Goal: Information Seeking & Learning: Learn about a topic

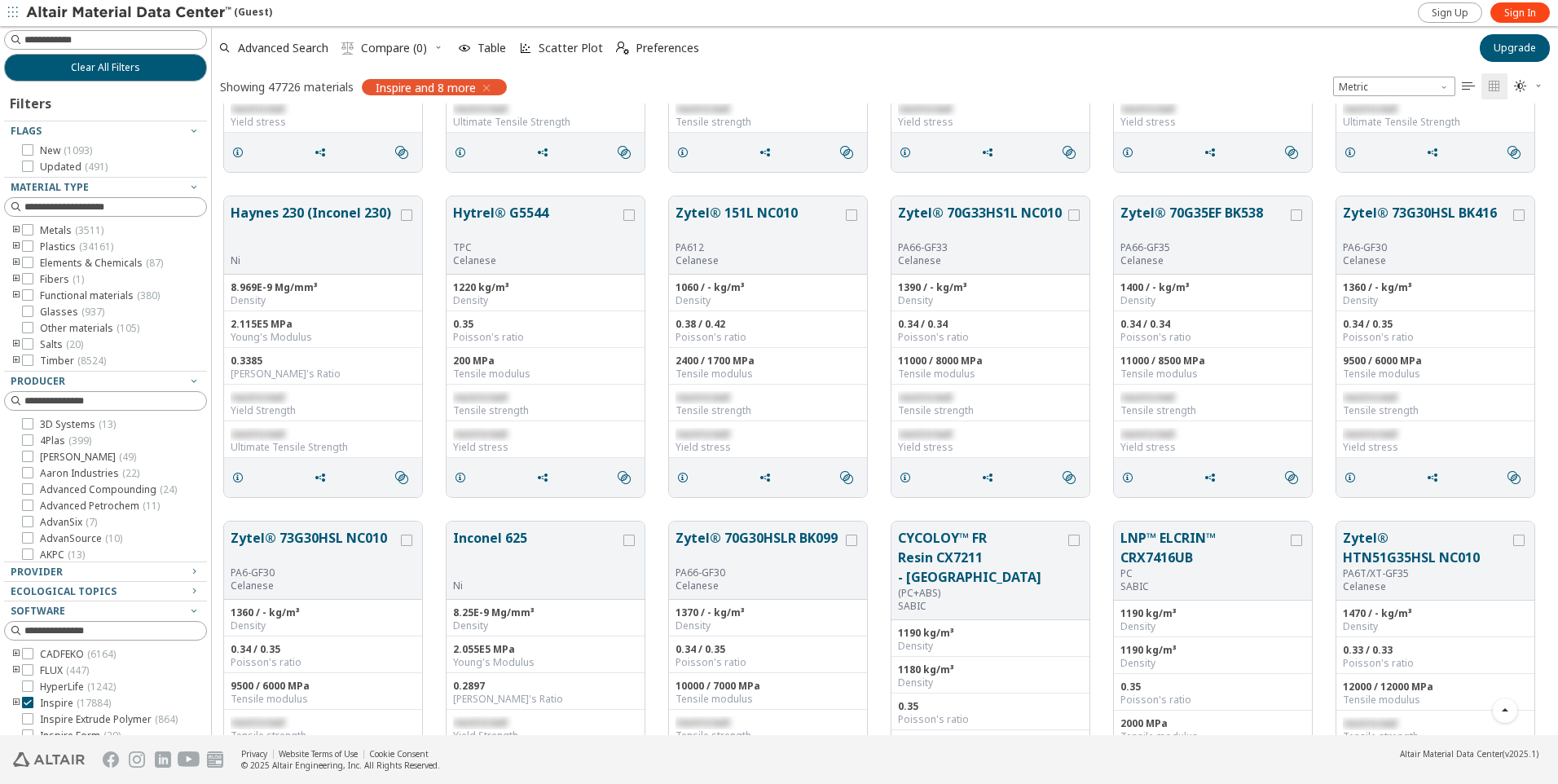
scroll to position [2606, 0]
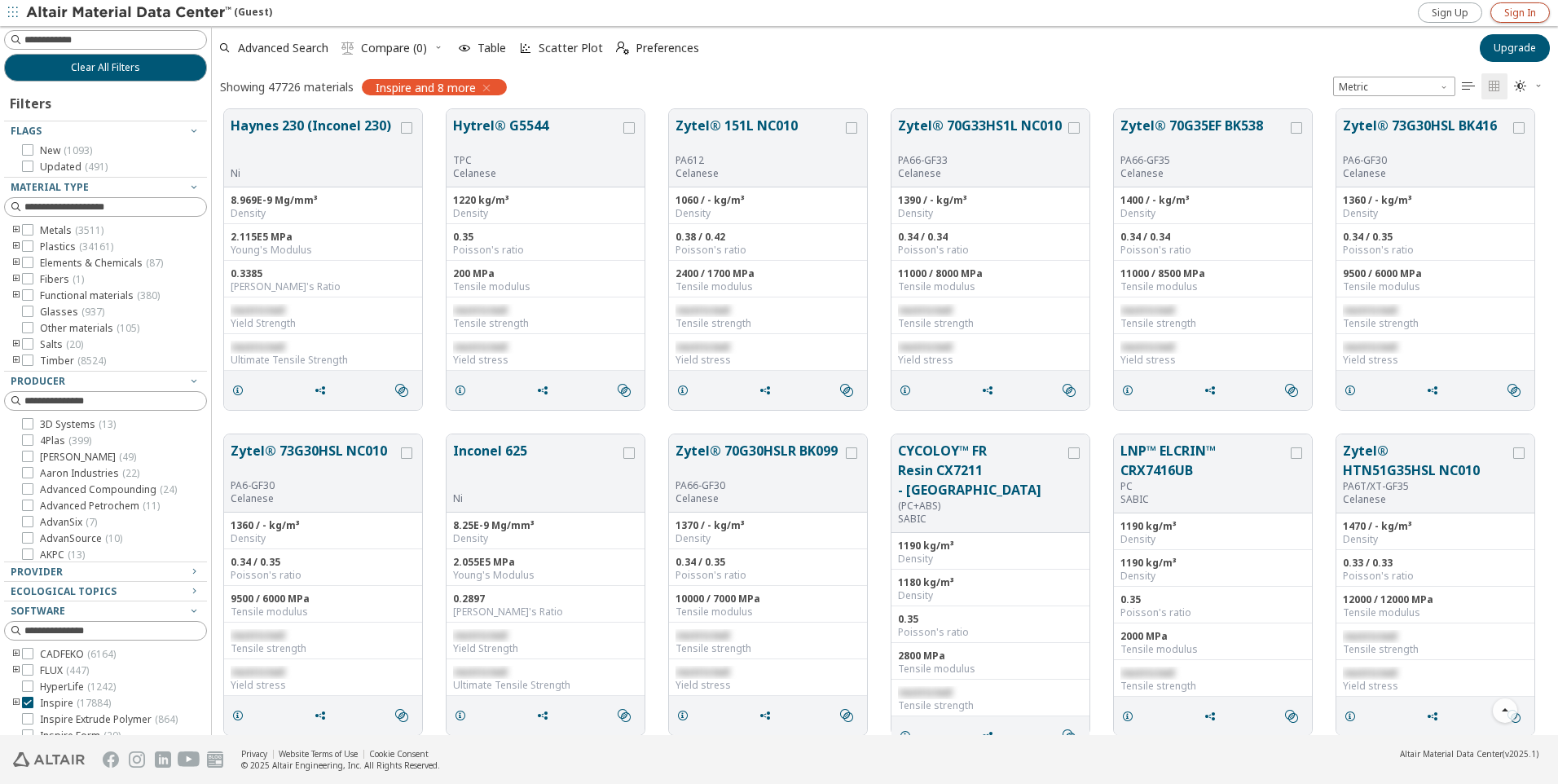
click at [1537, 10] on link "Sign In" at bounding box center [1520, 12] width 59 height 20
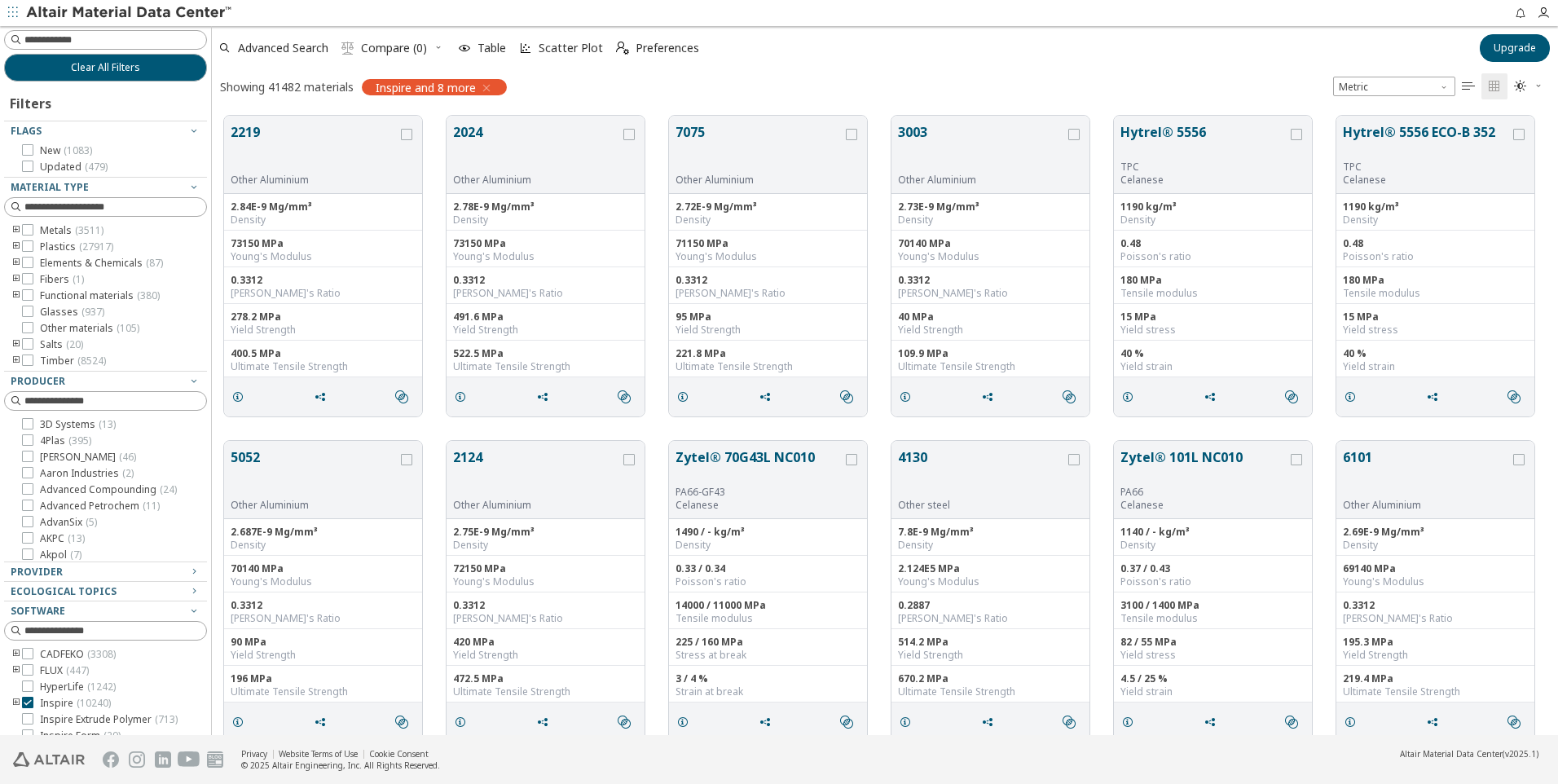
scroll to position [619, 1334]
click at [89, 43] on input at bounding box center [106, 40] width 199 height 18
type input "***"
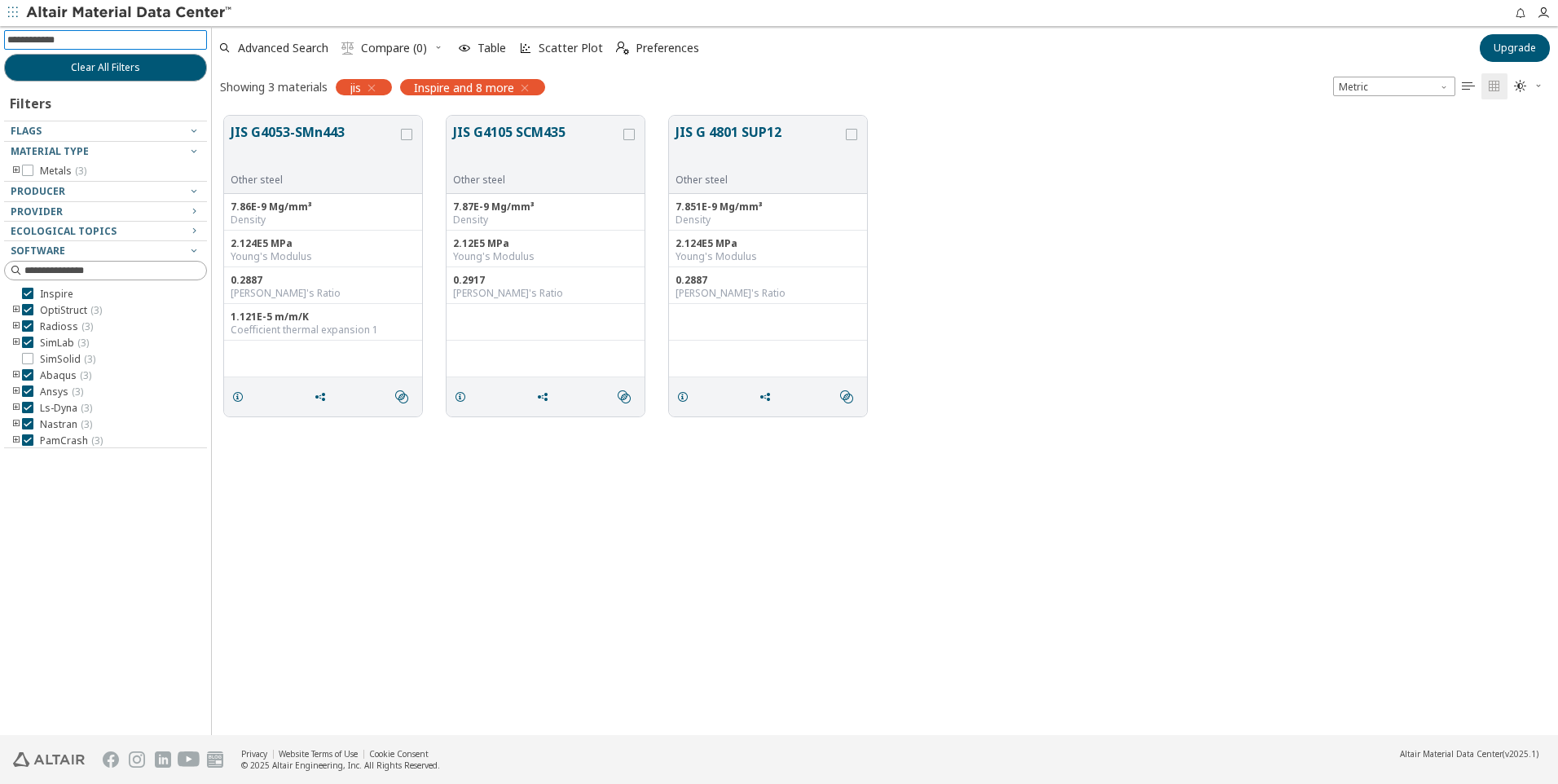
click at [528, 86] on icon "button" at bounding box center [525, 88] width 13 height 13
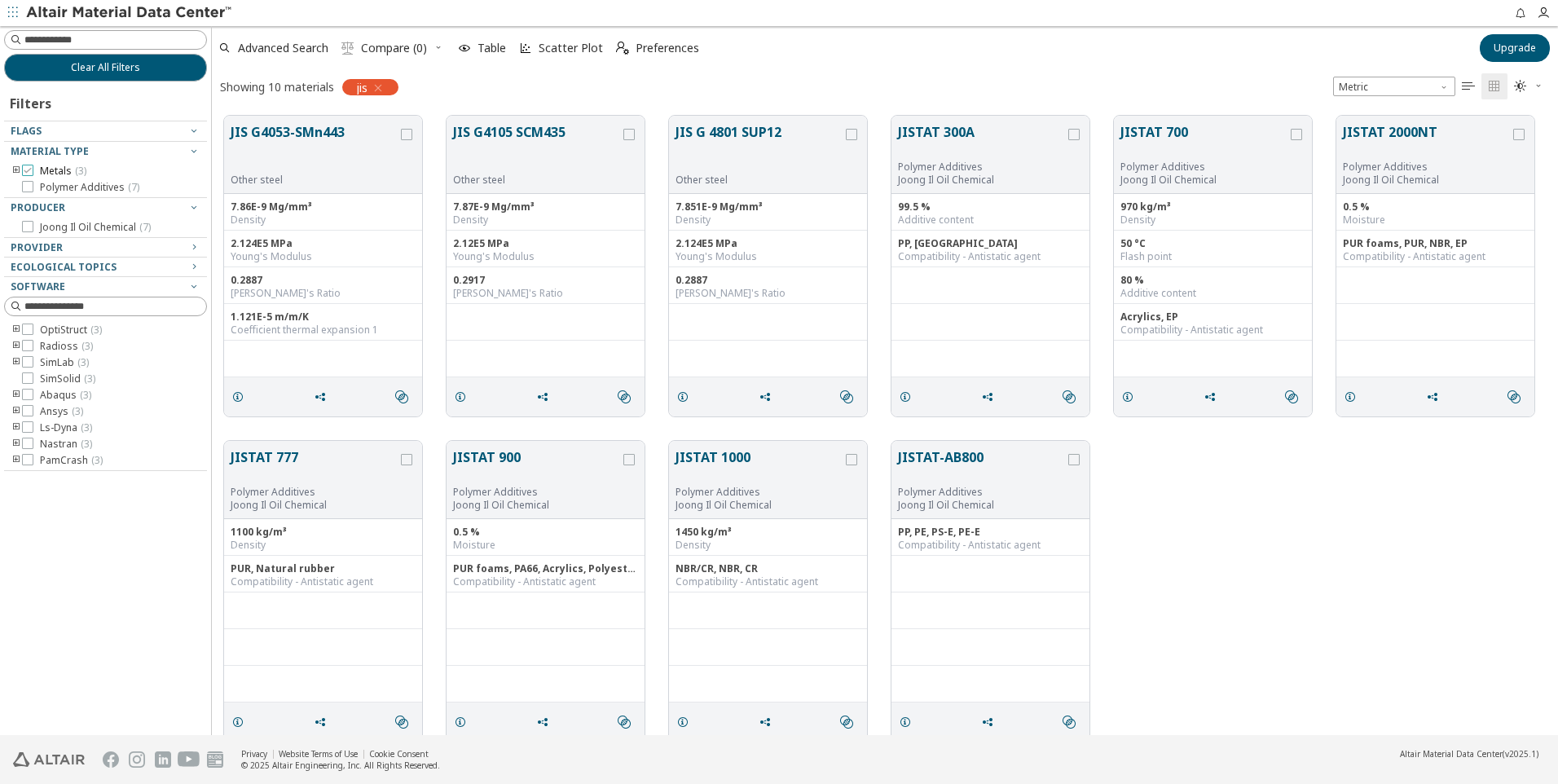
click at [33, 167] on div at bounding box center [27, 170] width 12 height 12
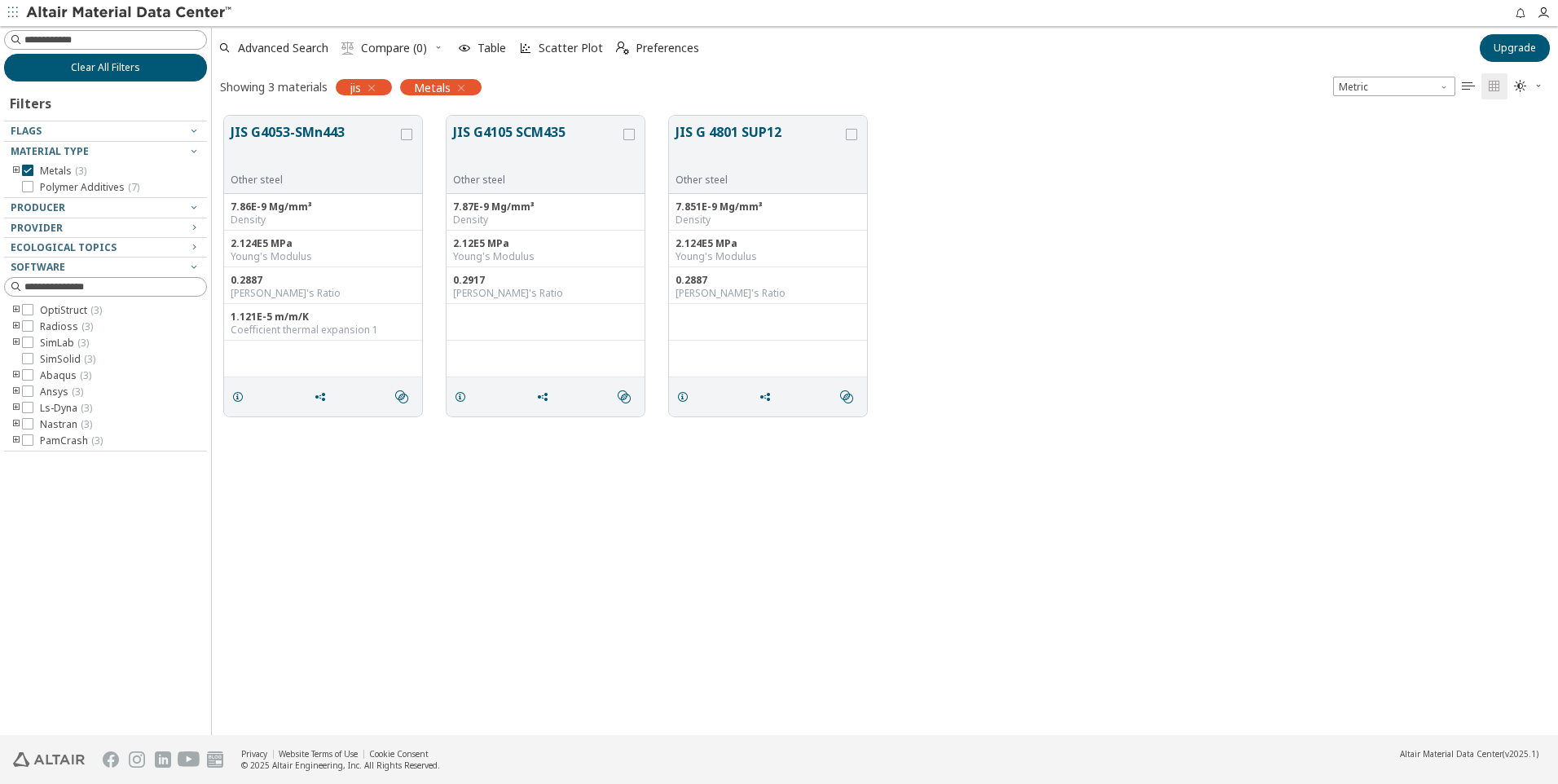
click at [110, 68] on span "Clear All Filters" at bounding box center [105, 67] width 69 height 13
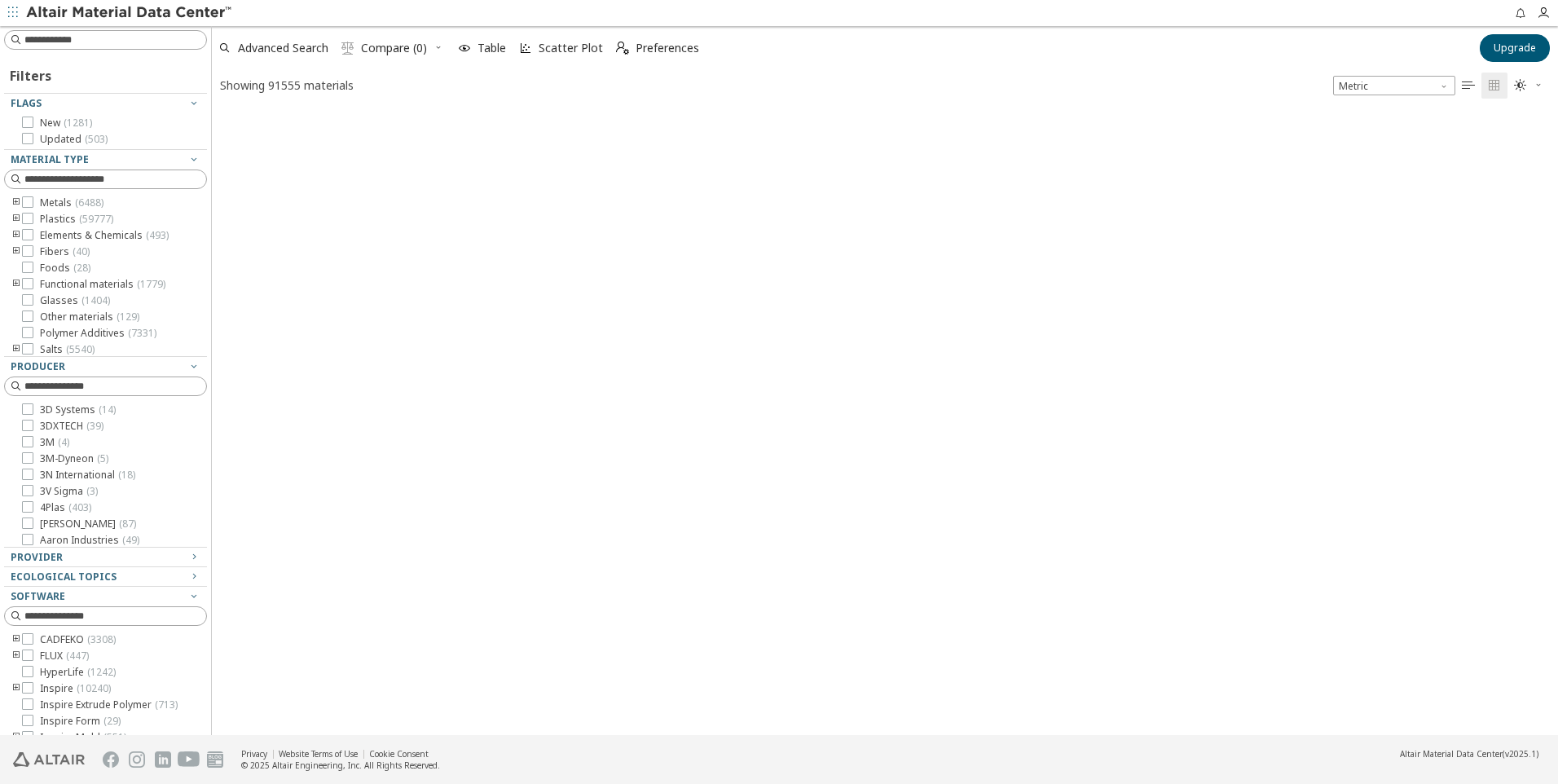
scroll to position [622, 1334]
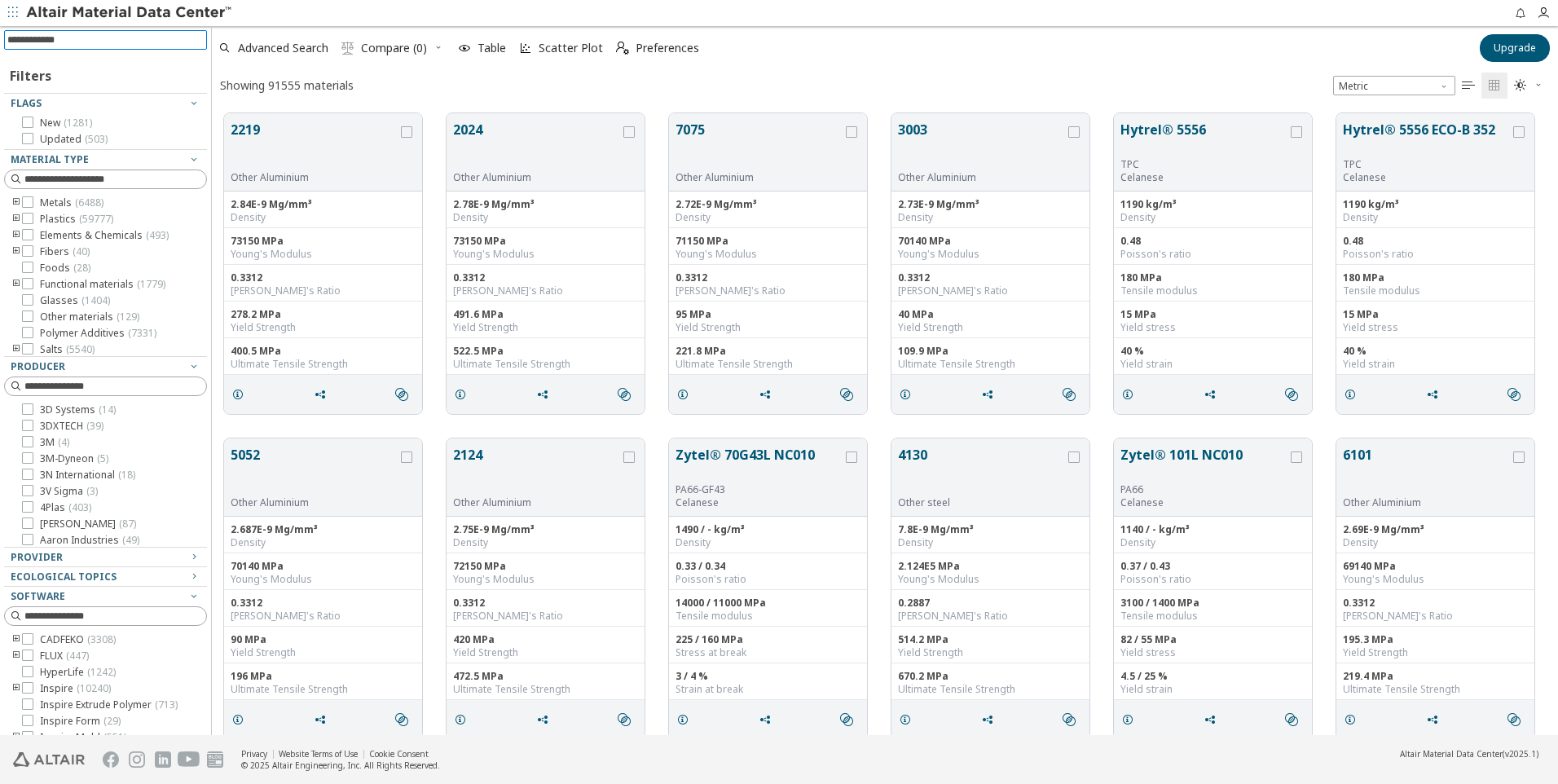
click at [107, 35] on input at bounding box center [106, 40] width 199 height 18
type input "**"
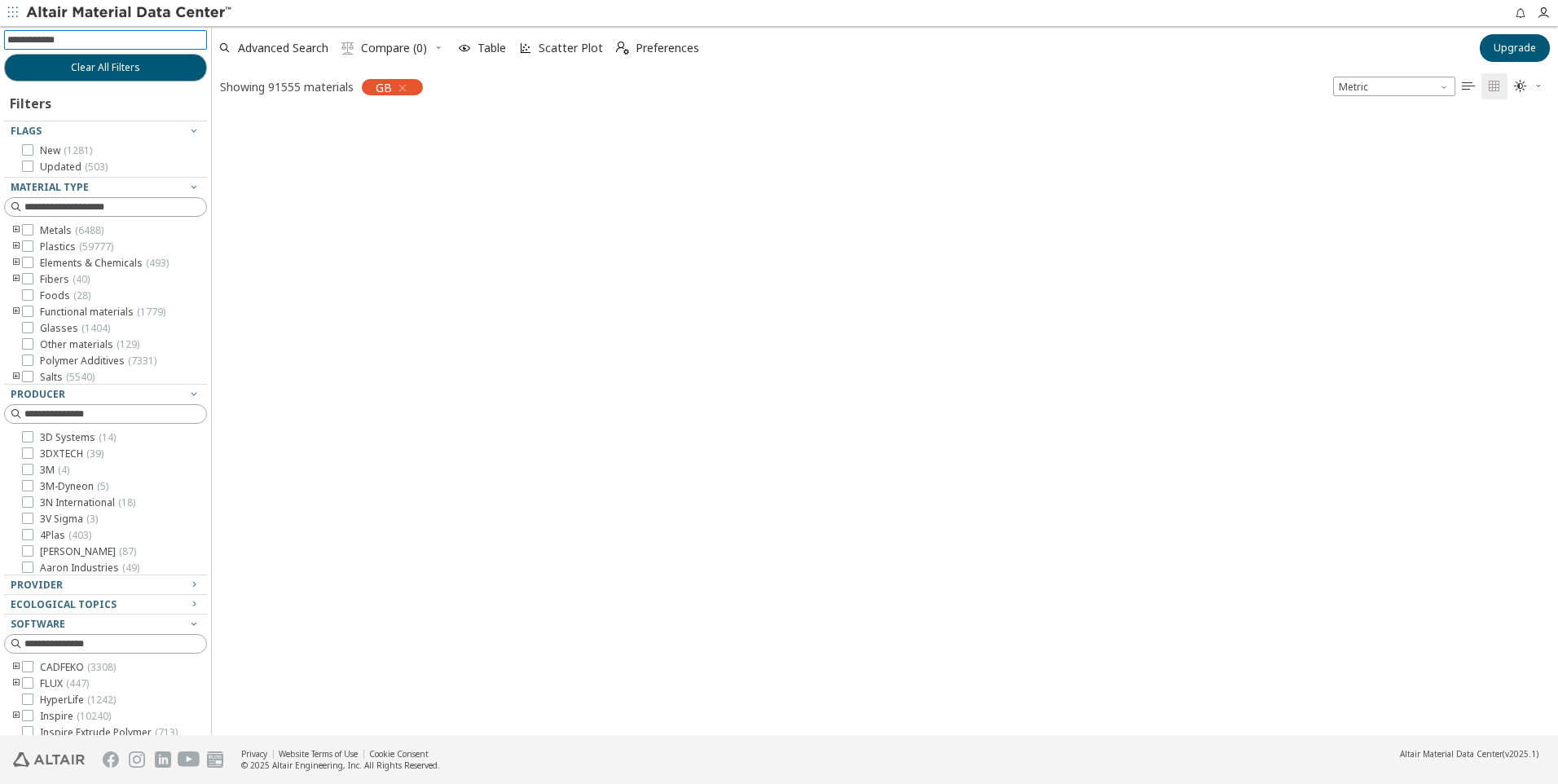
scroll to position [619, 1334]
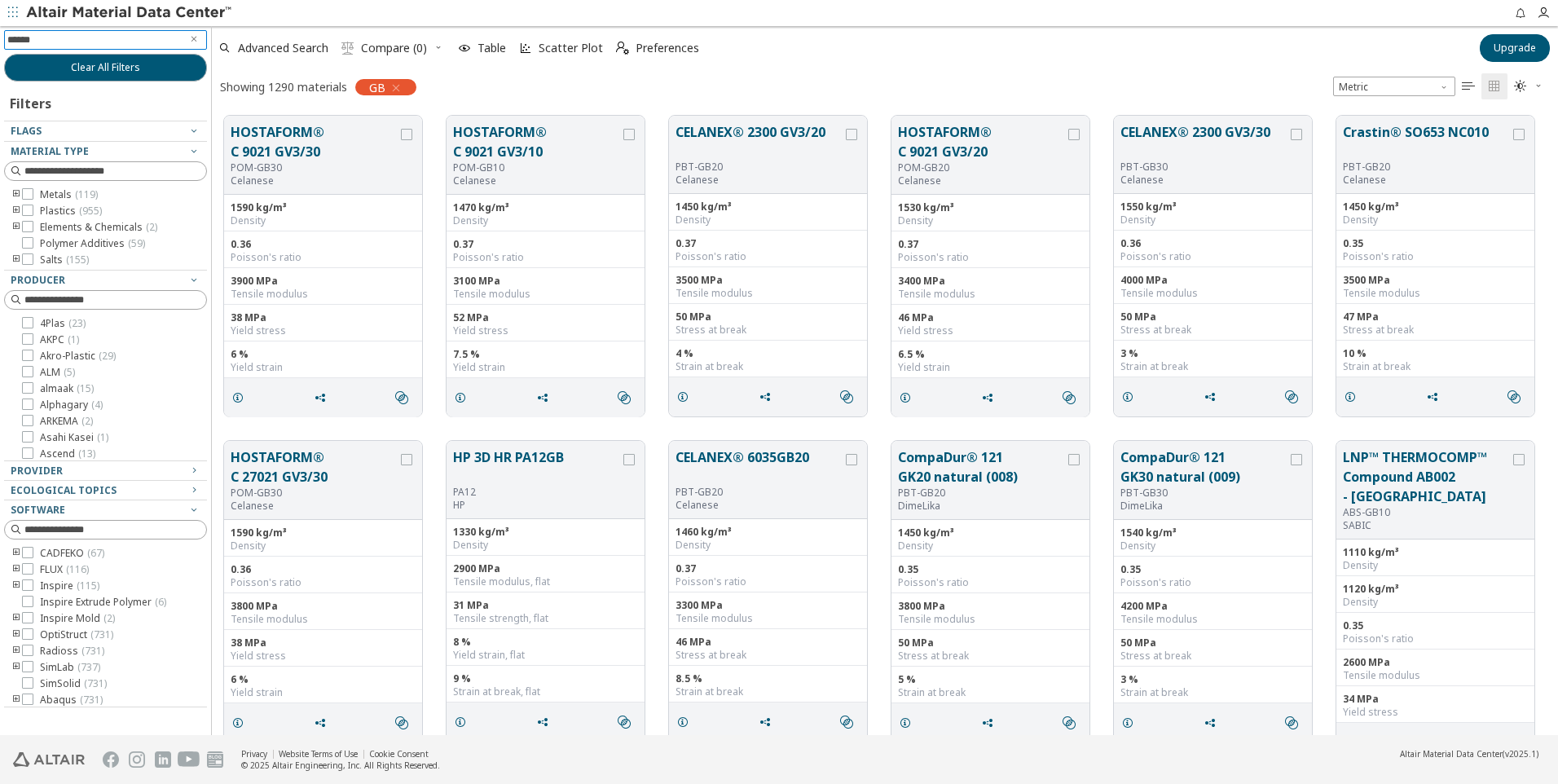
type input "*******"
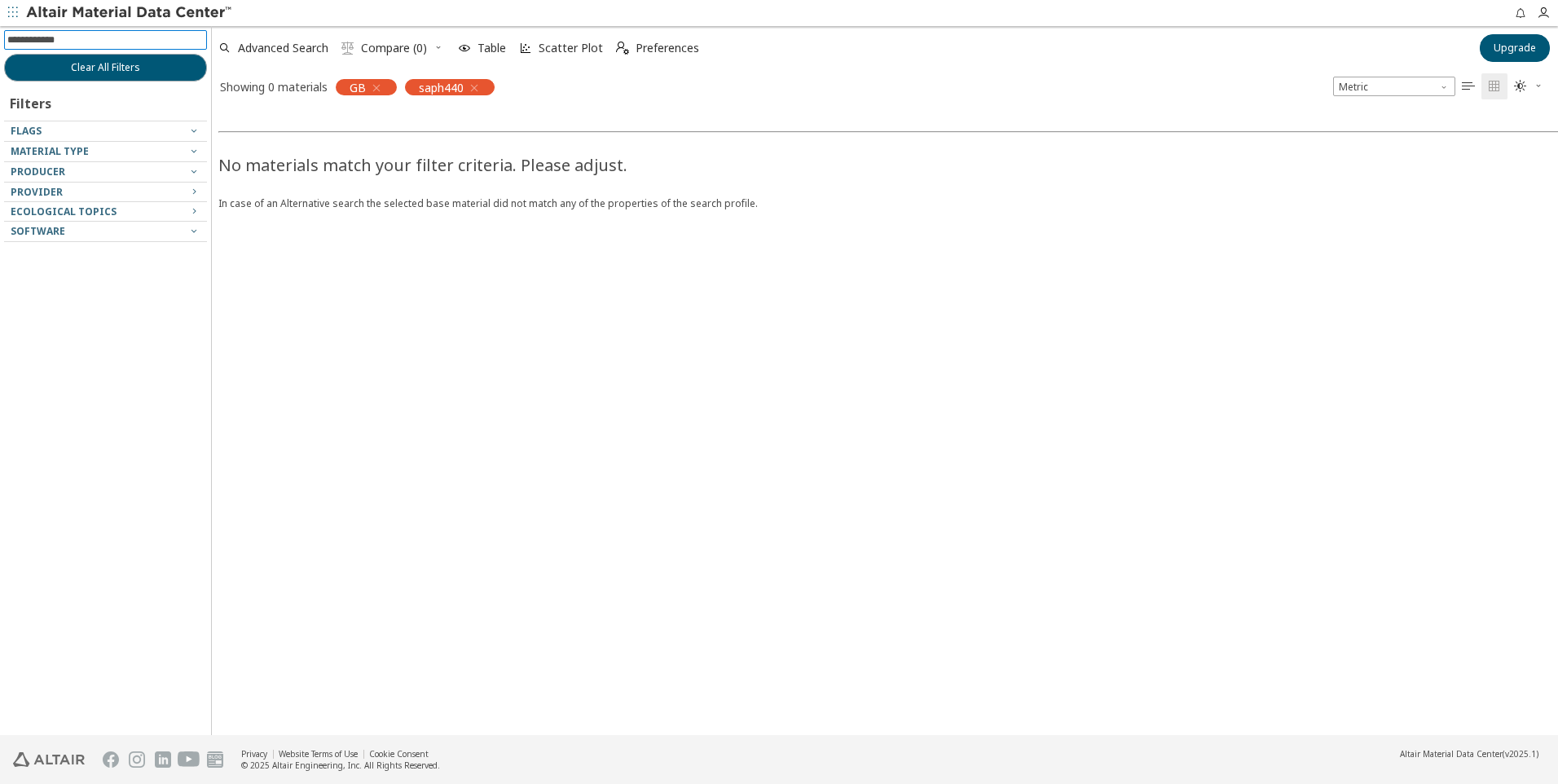
click at [475, 87] on icon "button" at bounding box center [474, 88] width 13 height 13
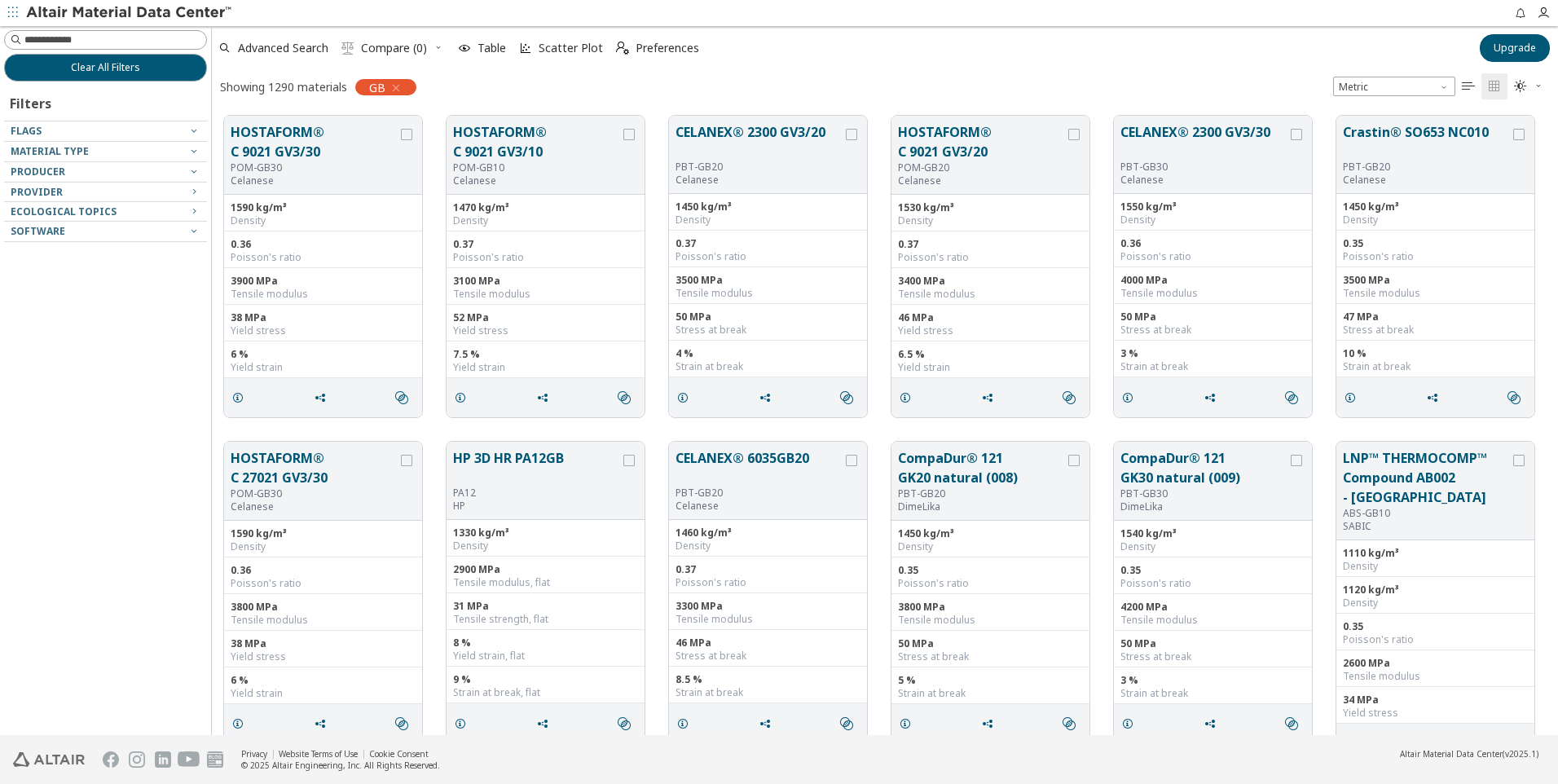
scroll to position [619, 1334]
click at [144, 39] on input at bounding box center [115, 40] width 182 height 16
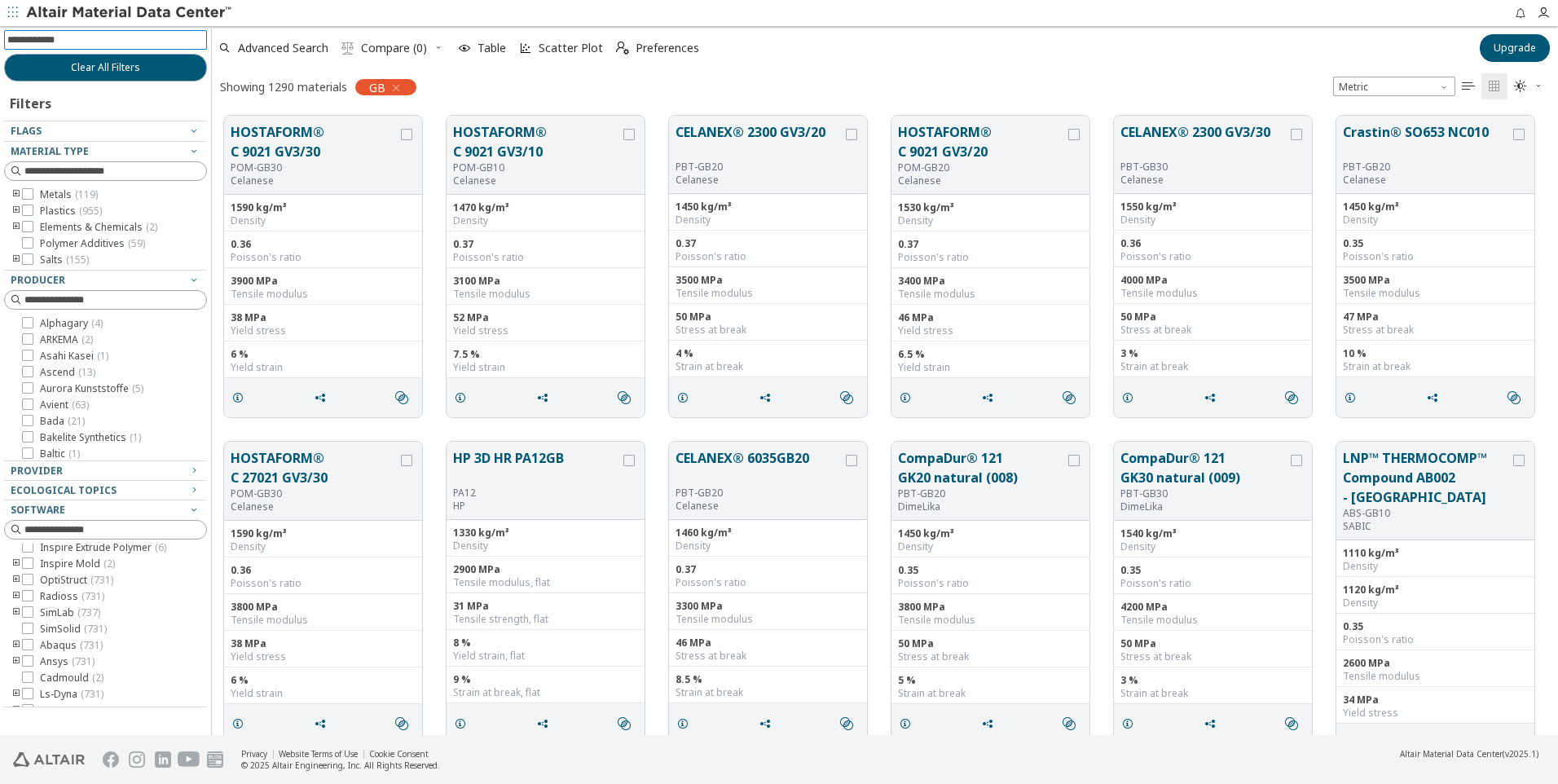
scroll to position [85, 0]
click at [196, 470] on icon "button" at bounding box center [193, 470] width 13 height 13
click at [29, 195] on icon at bounding box center [27, 193] width 12 height 12
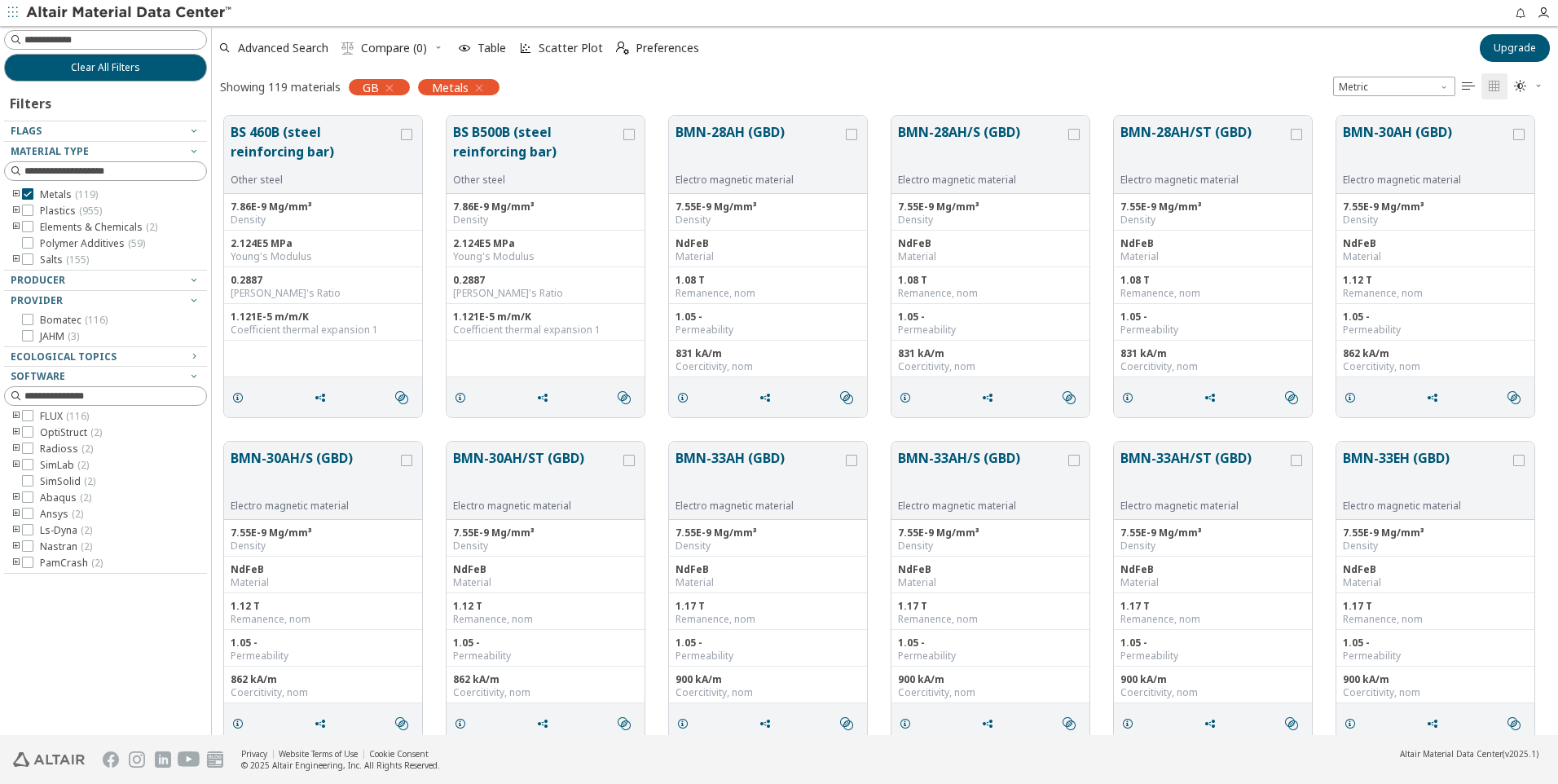
scroll to position [4, 0]
click at [195, 131] on icon "button" at bounding box center [193, 130] width 13 height 13
click at [393, 87] on icon "button" at bounding box center [389, 88] width 13 height 13
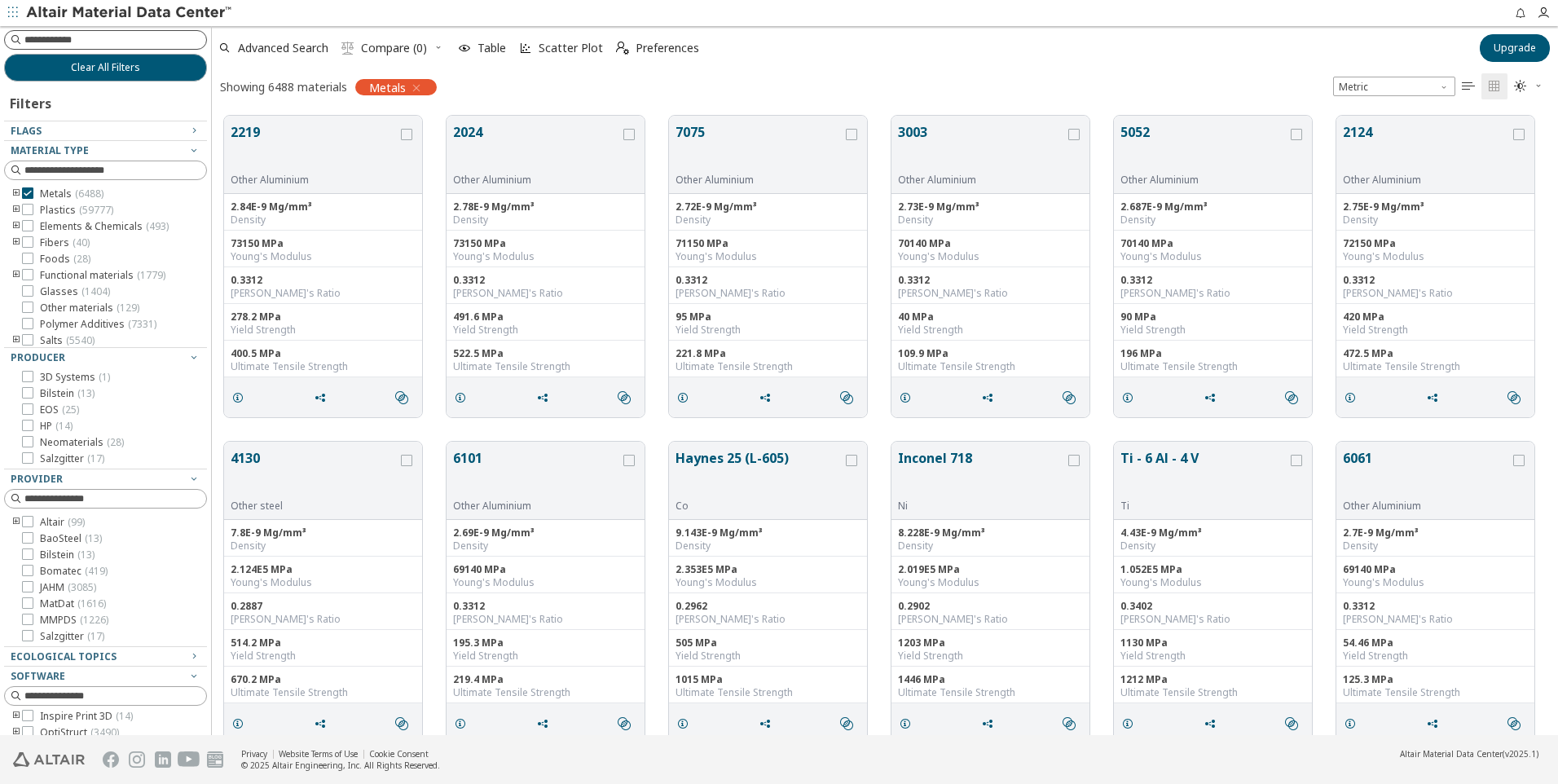
click at [83, 36] on input at bounding box center [115, 40] width 182 height 16
type input "***"
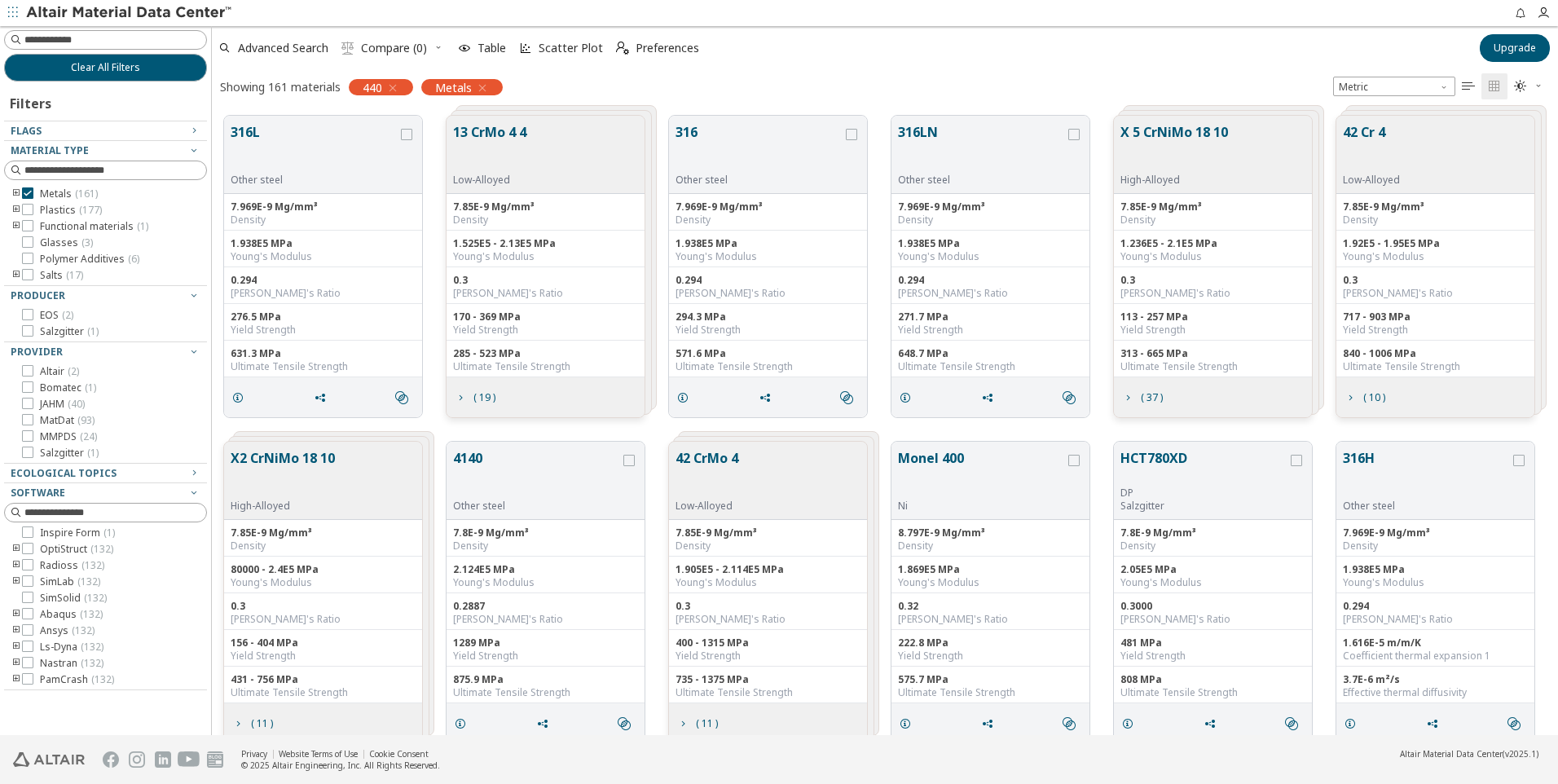
click at [1468, 80] on icon "" at bounding box center [1468, 86] width 13 height 13
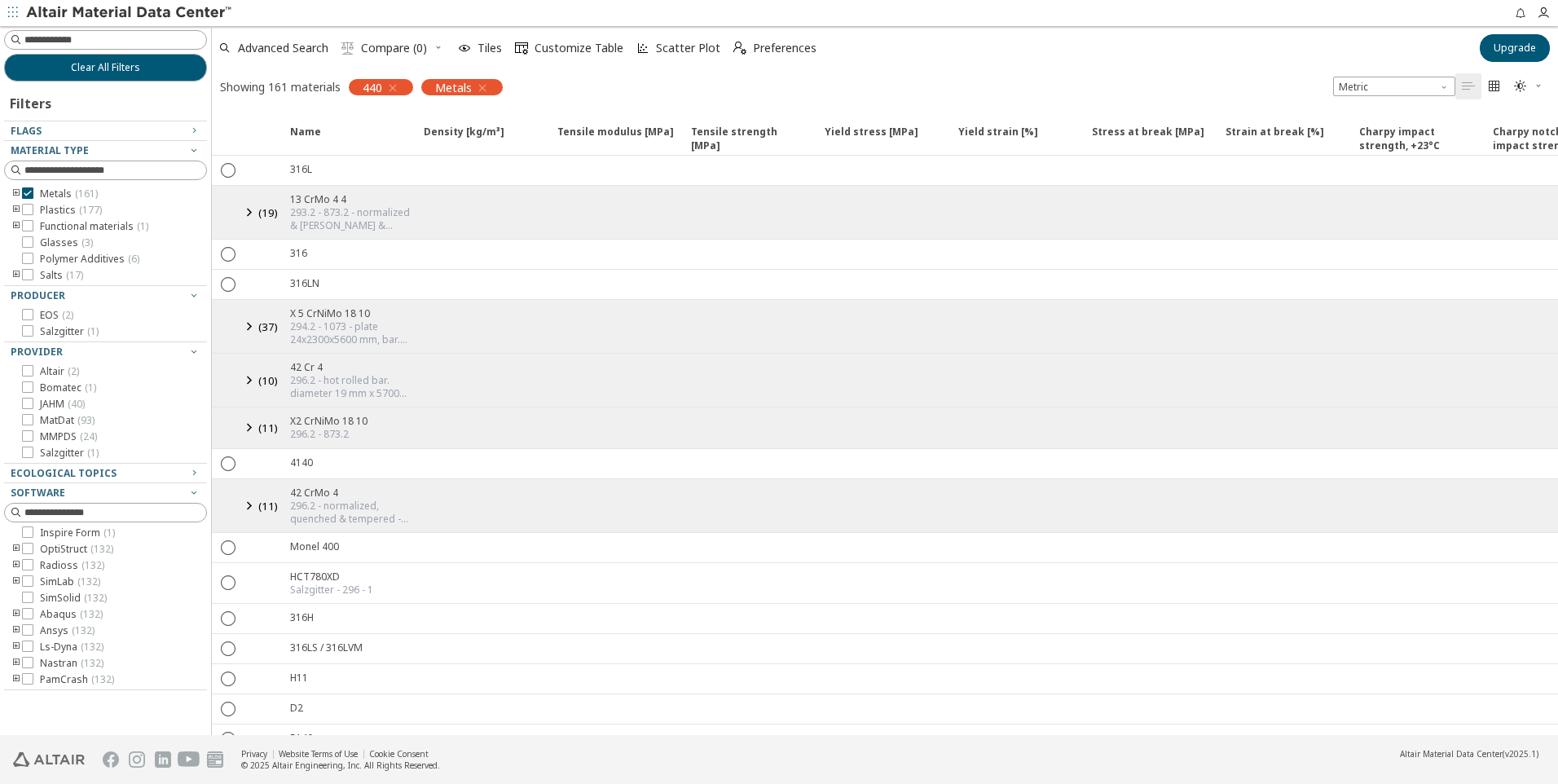
click at [1490, 82] on icon "" at bounding box center [1494, 86] width 13 height 13
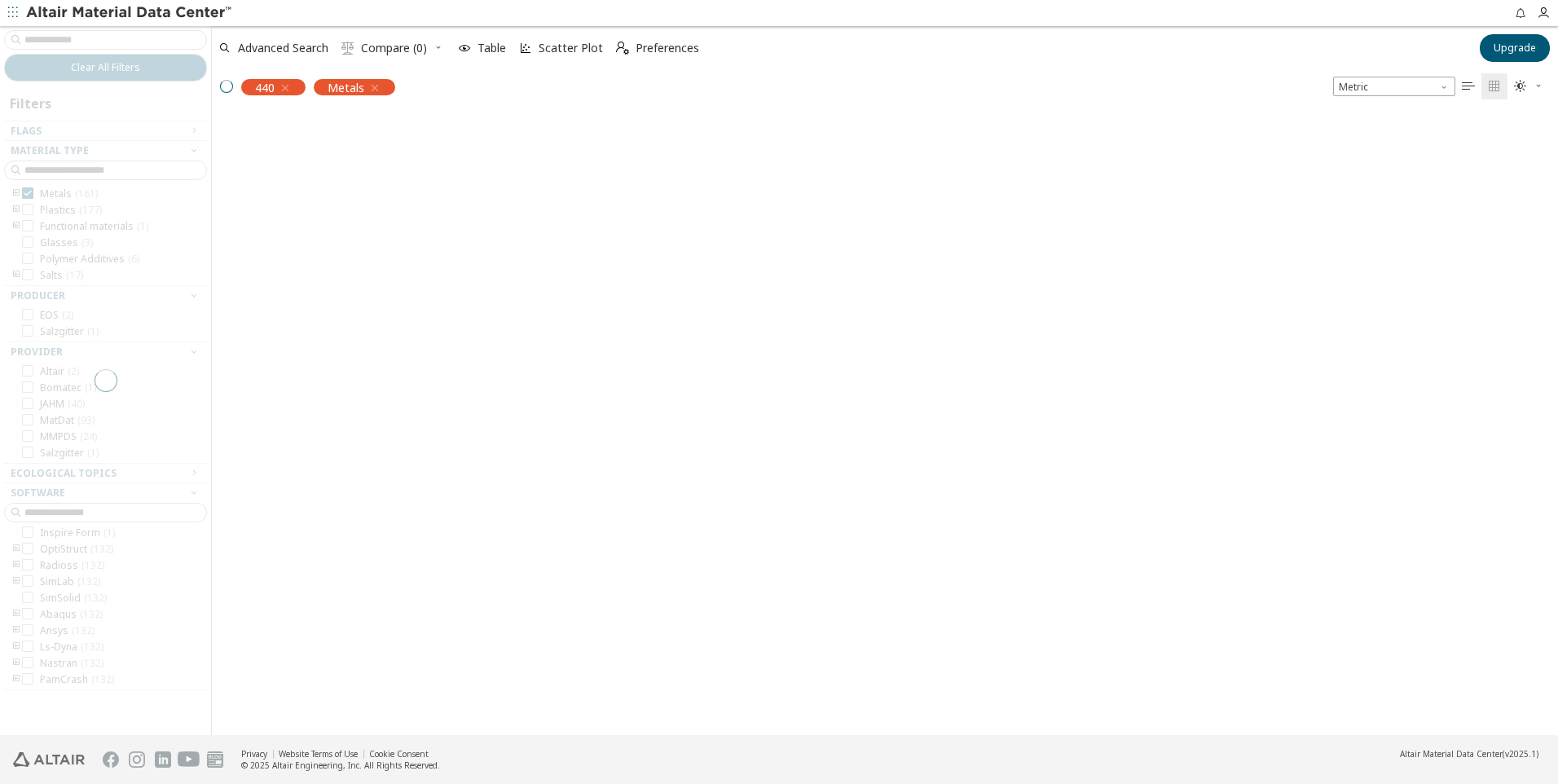
click at [1533, 84] on span "" at bounding box center [1529, 86] width 35 height 26
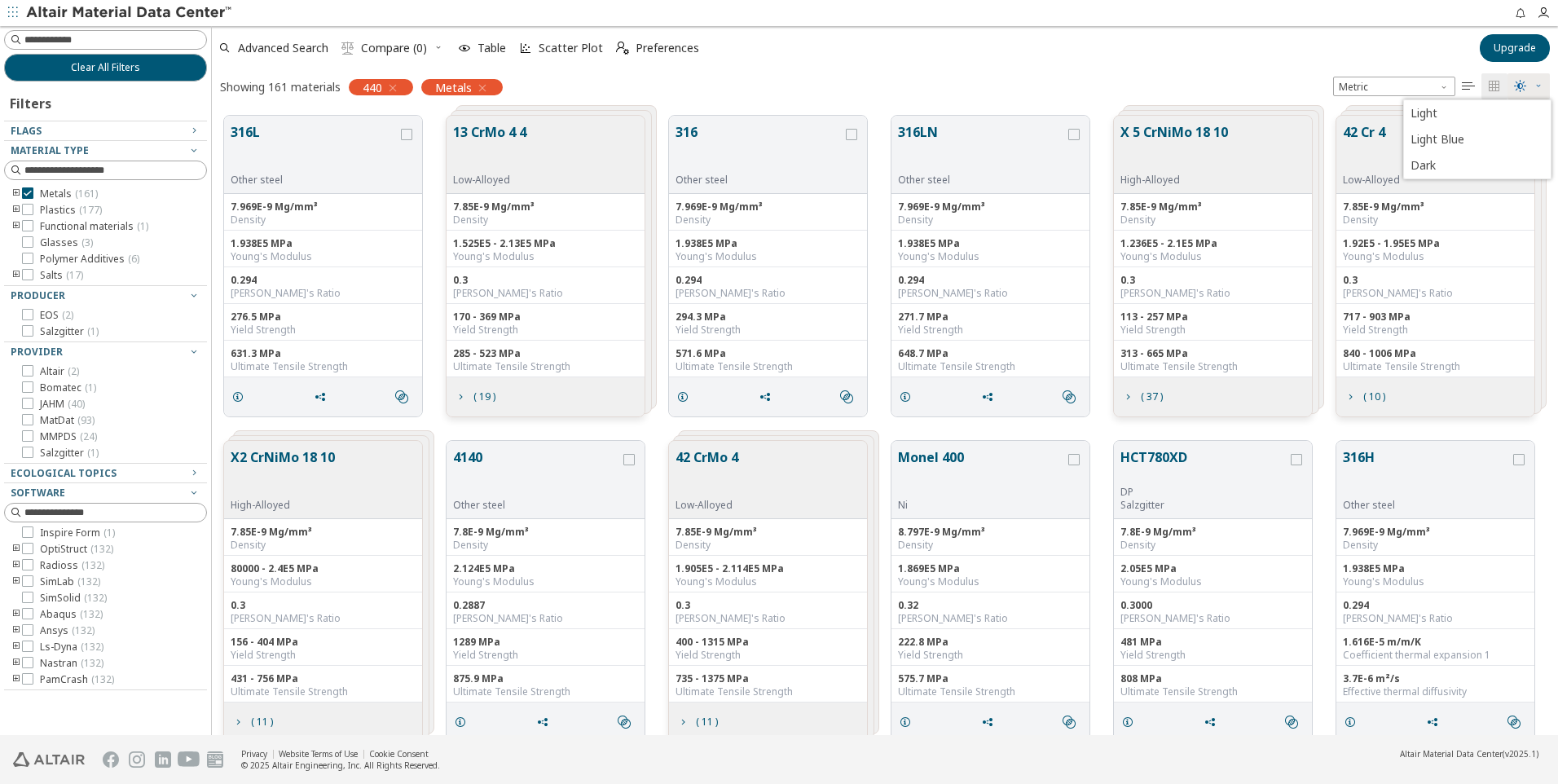
scroll to position [619, 1334]
click at [1145, 37] on div "Advanced Search  Compare (0) Table Scatter Plot  Preferences" at bounding box center [840, 48] width 1258 height 35
click at [282, 45] on span "Advanced Search" at bounding box center [283, 48] width 90 height 12
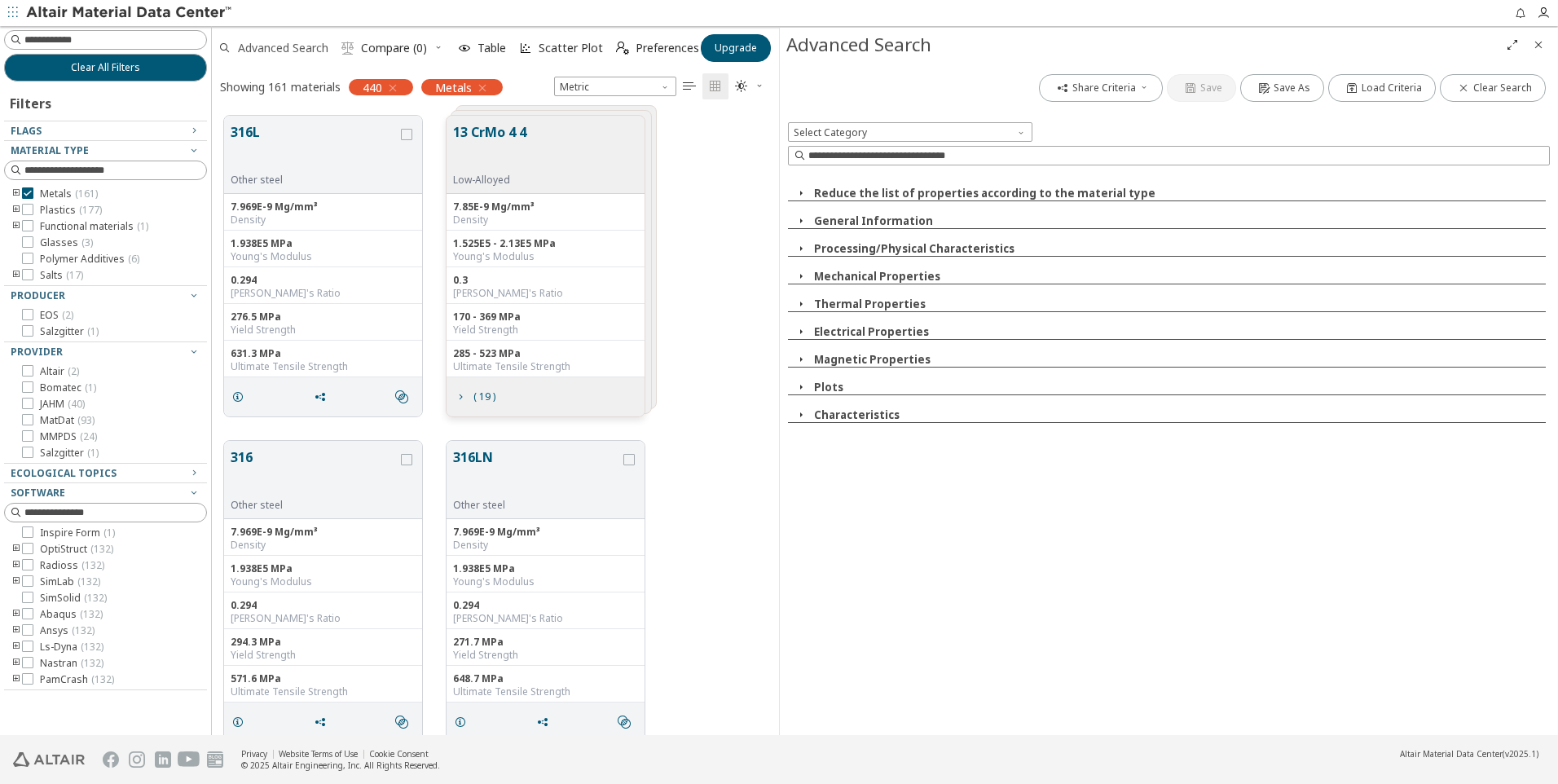
scroll to position [619, 555]
click at [1022, 131] on span at bounding box center [1023, 128] width 13 height 13
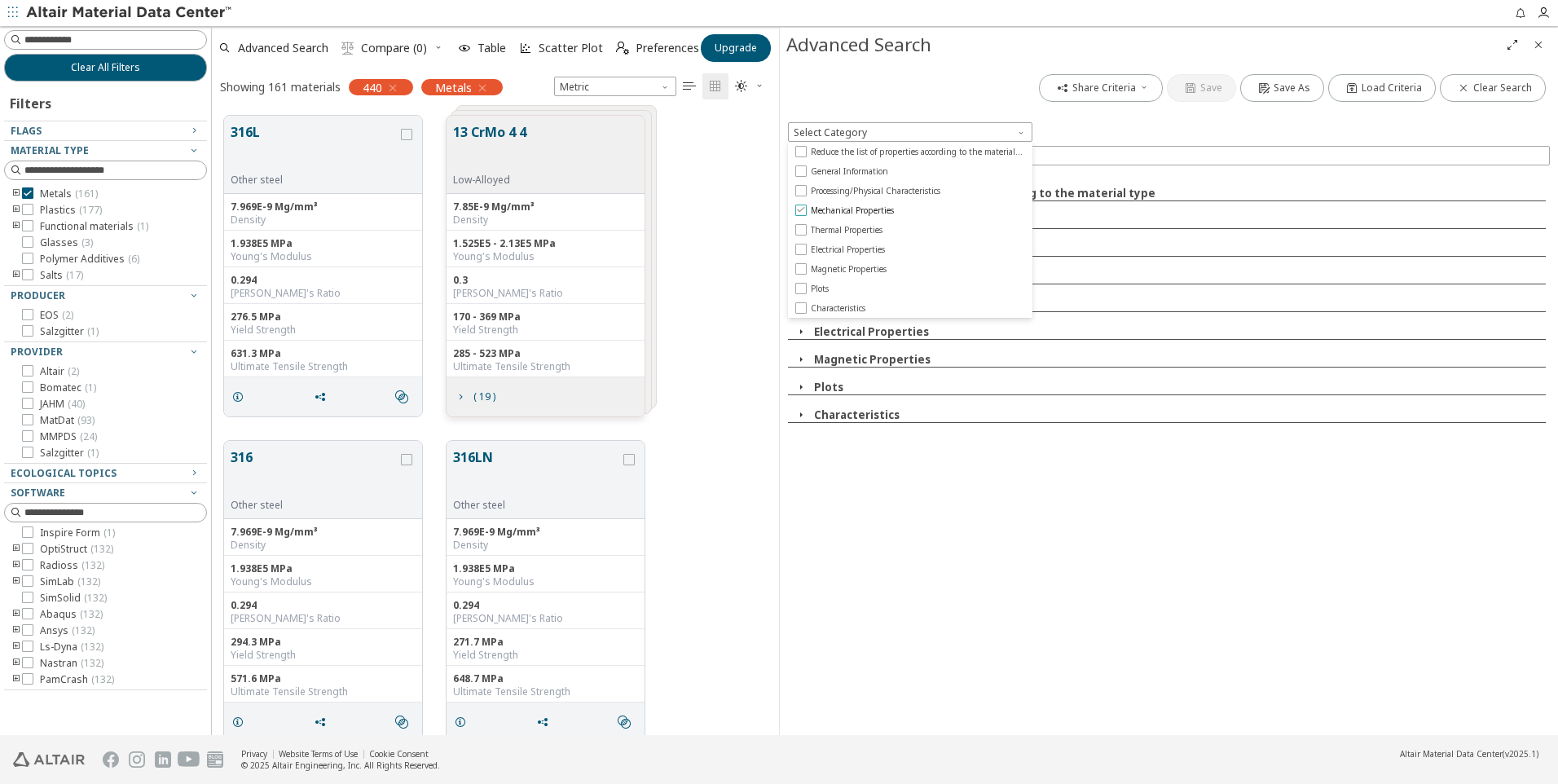
click at [884, 207] on span "Mechanical Properties" at bounding box center [853, 210] width 83 height 12
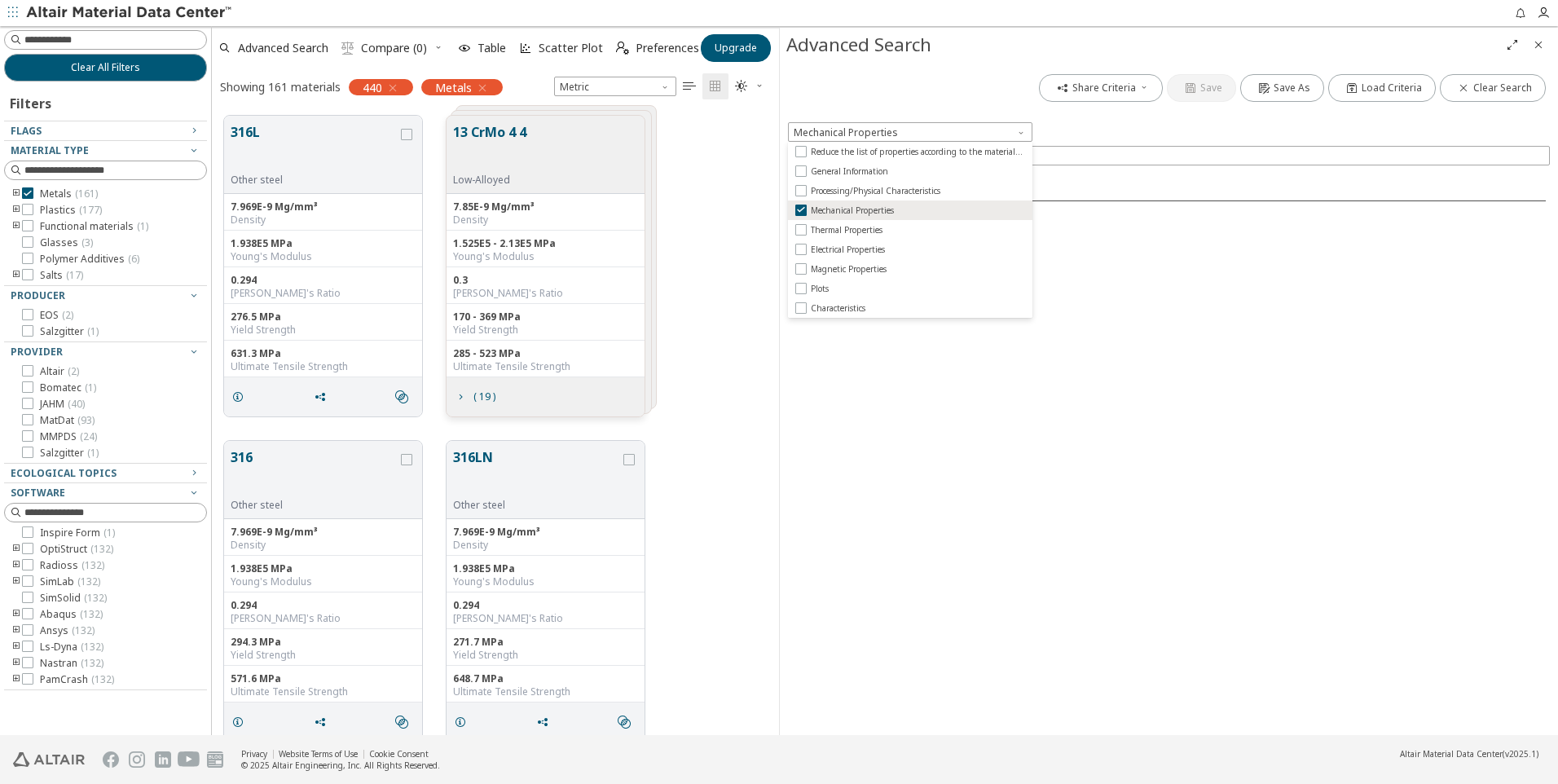
click at [1080, 136] on div "Mechanical Properties" at bounding box center [1169, 132] width 762 height 19
click at [802, 195] on icon "button" at bounding box center [801, 193] width 13 height 13
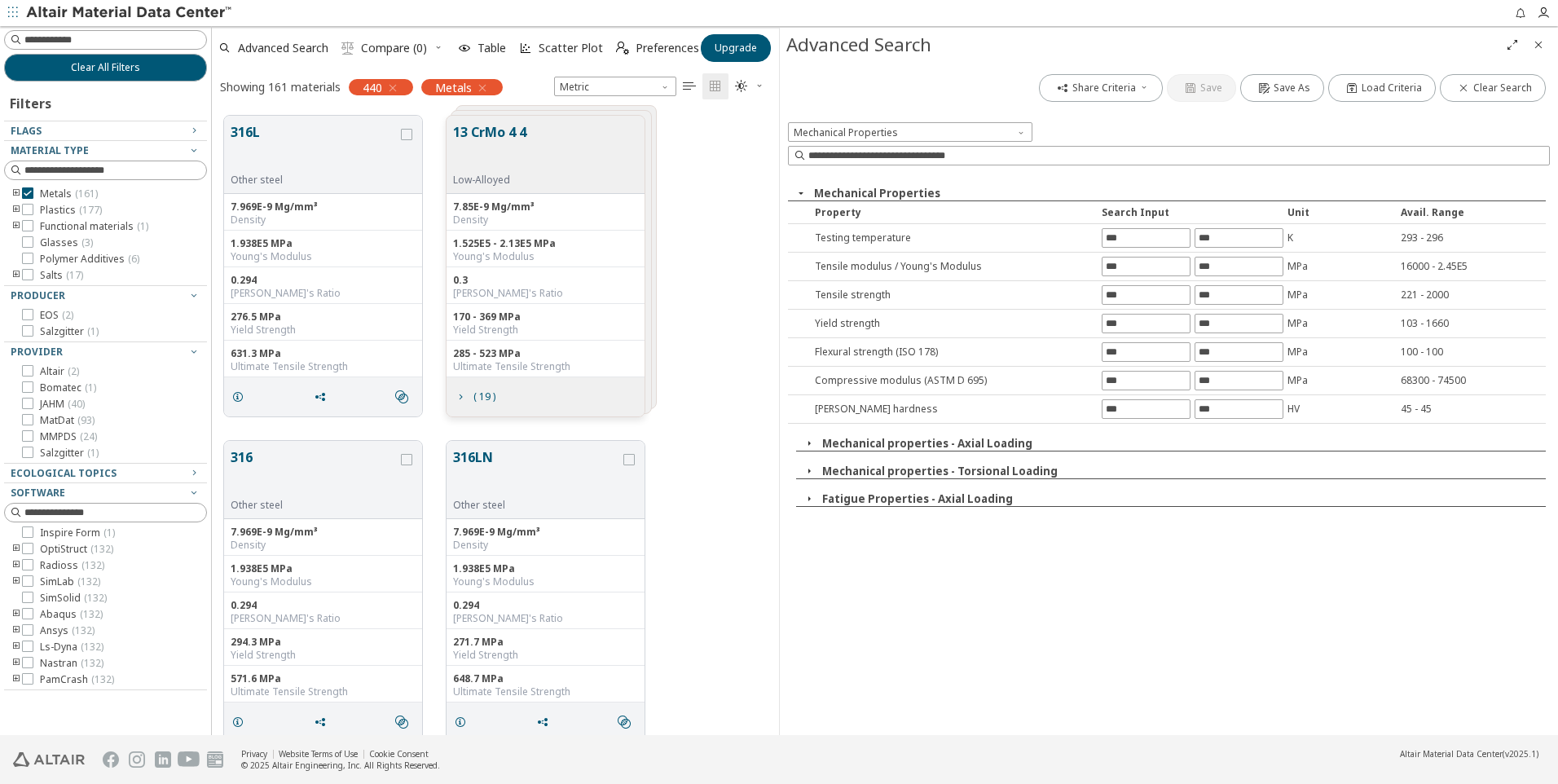
scroll to position [82, 0]
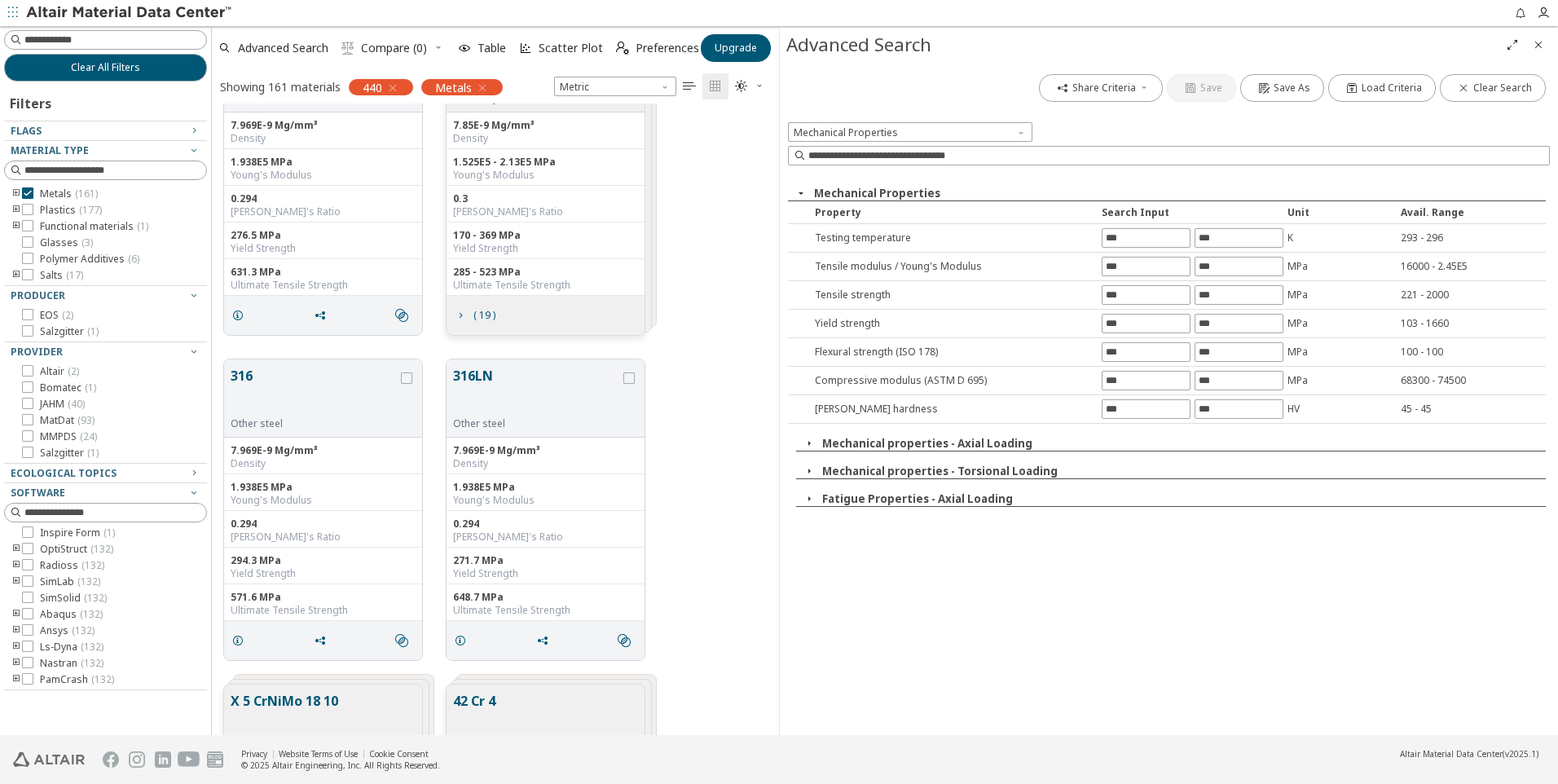
click at [808, 499] on icon "button" at bounding box center [809, 498] width 13 height 13
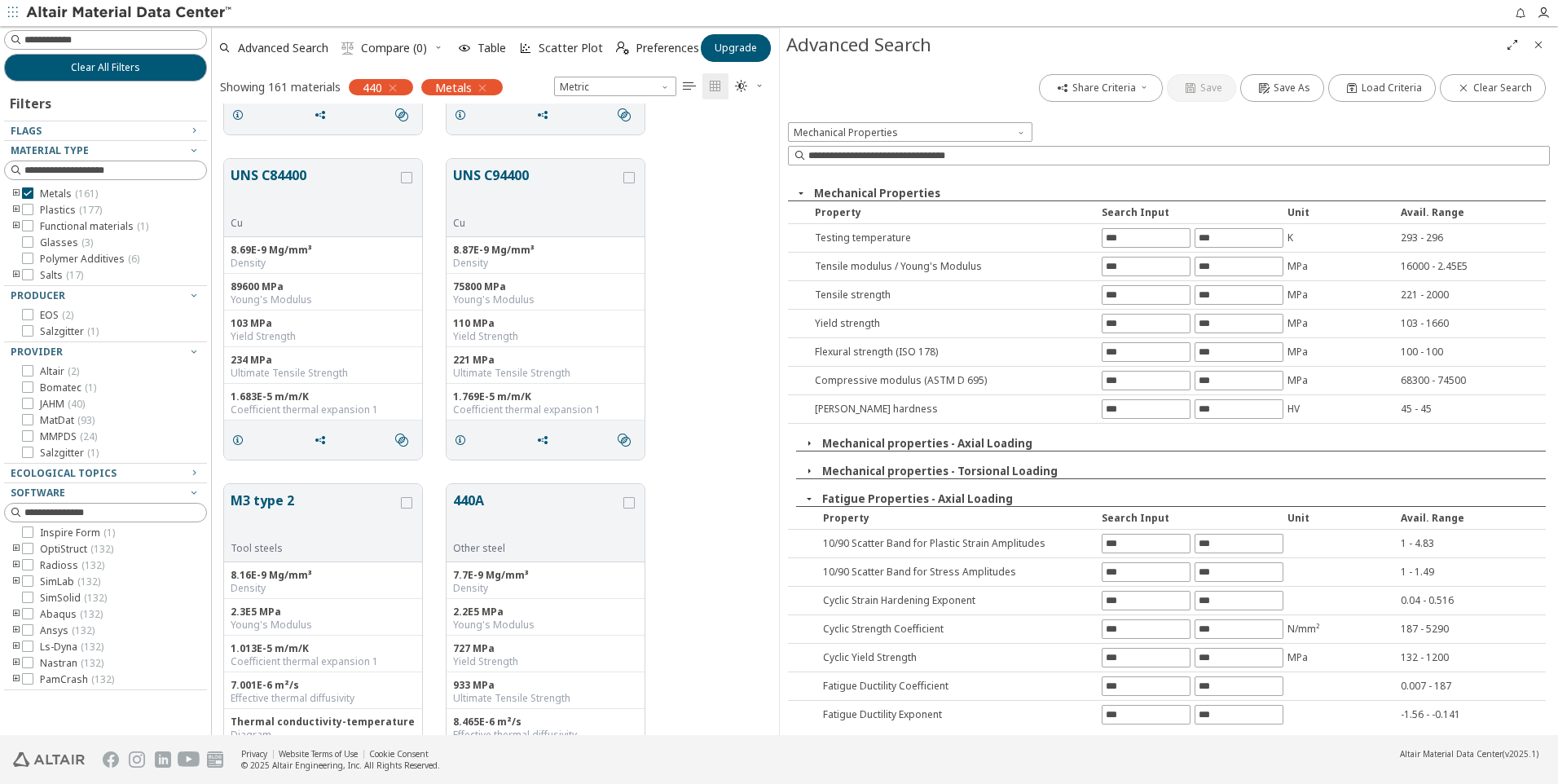
scroll to position [6248, 0]
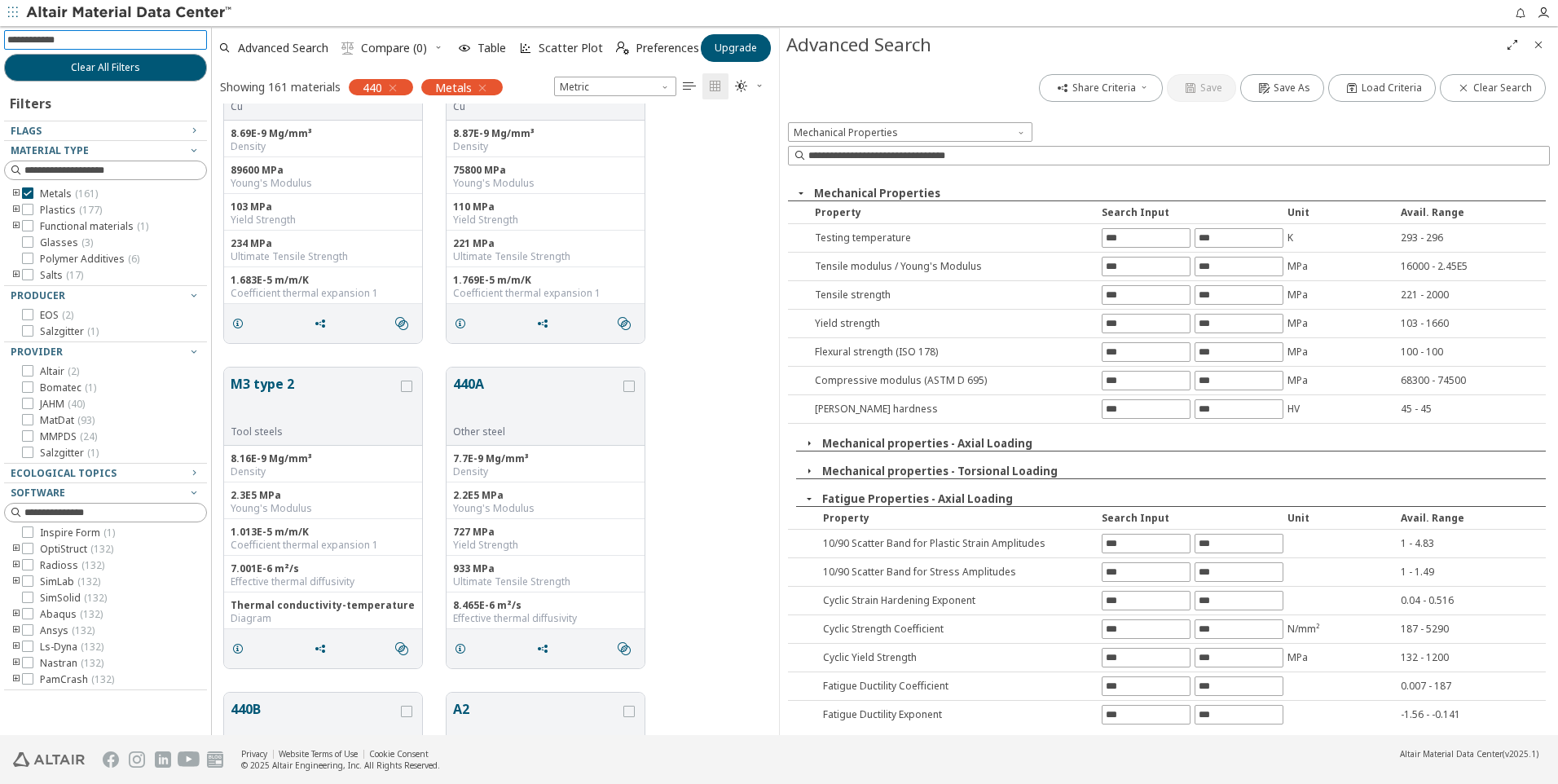
click at [86, 42] on input at bounding box center [106, 40] width 199 height 18
type input "****"
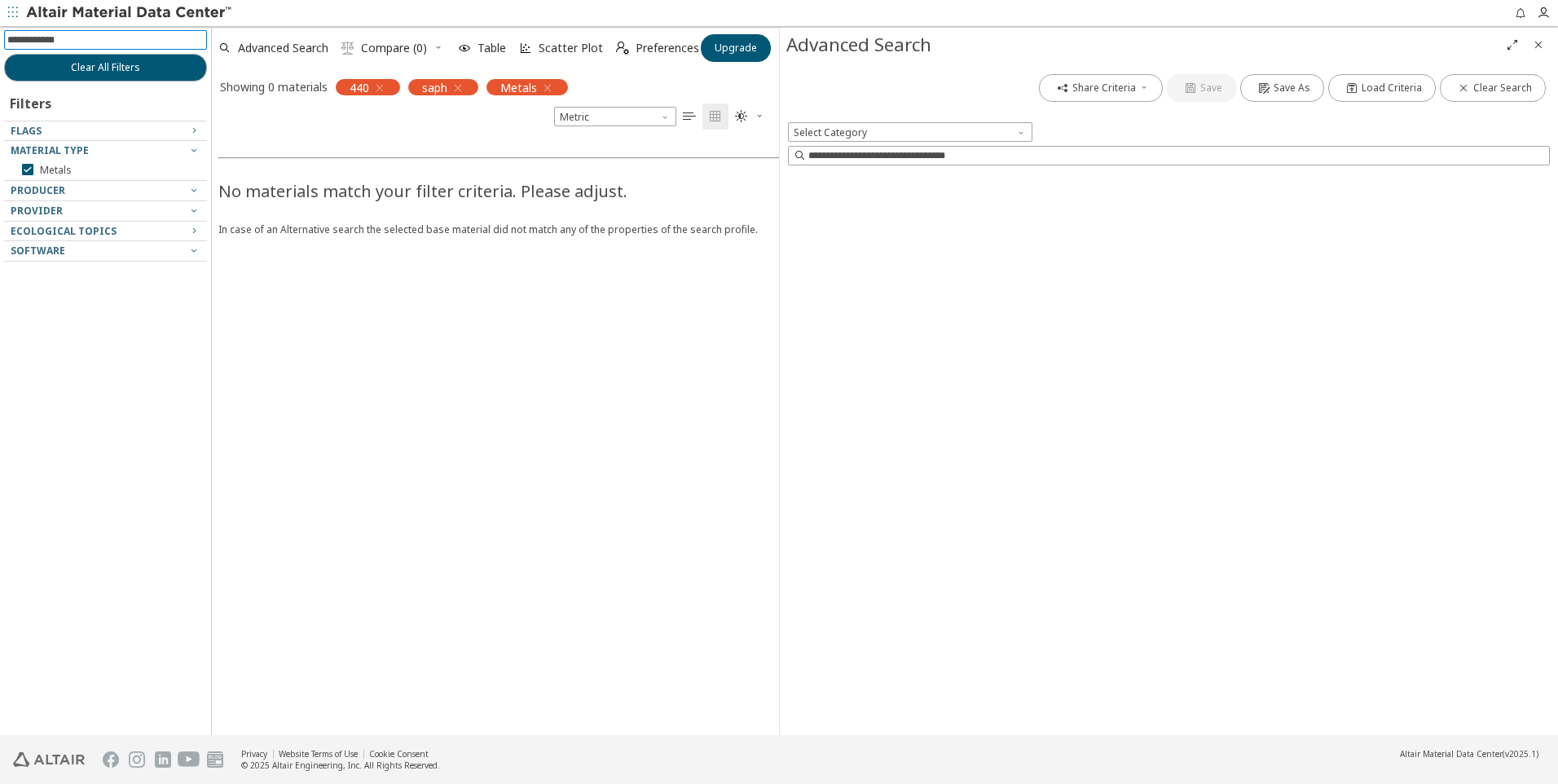
click at [74, 39] on input at bounding box center [106, 40] width 199 height 18
click at [58, 34] on input at bounding box center [106, 40] width 199 height 18
click at [461, 90] on icon "button" at bounding box center [457, 88] width 13 height 13
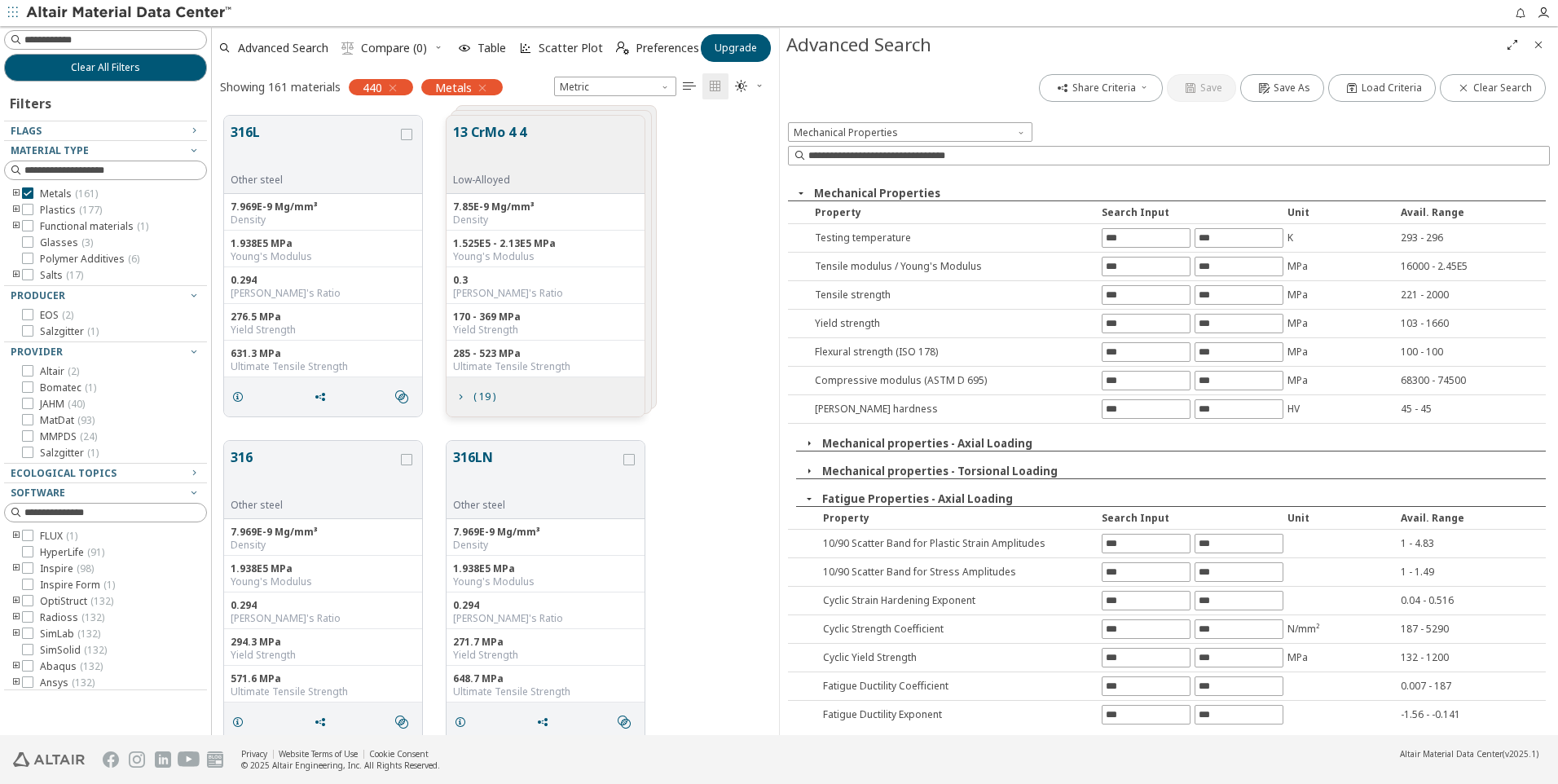
scroll to position [619, 555]
click at [1539, 43] on icon "Close" at bounding box center [1539, 44] width 13 height 13
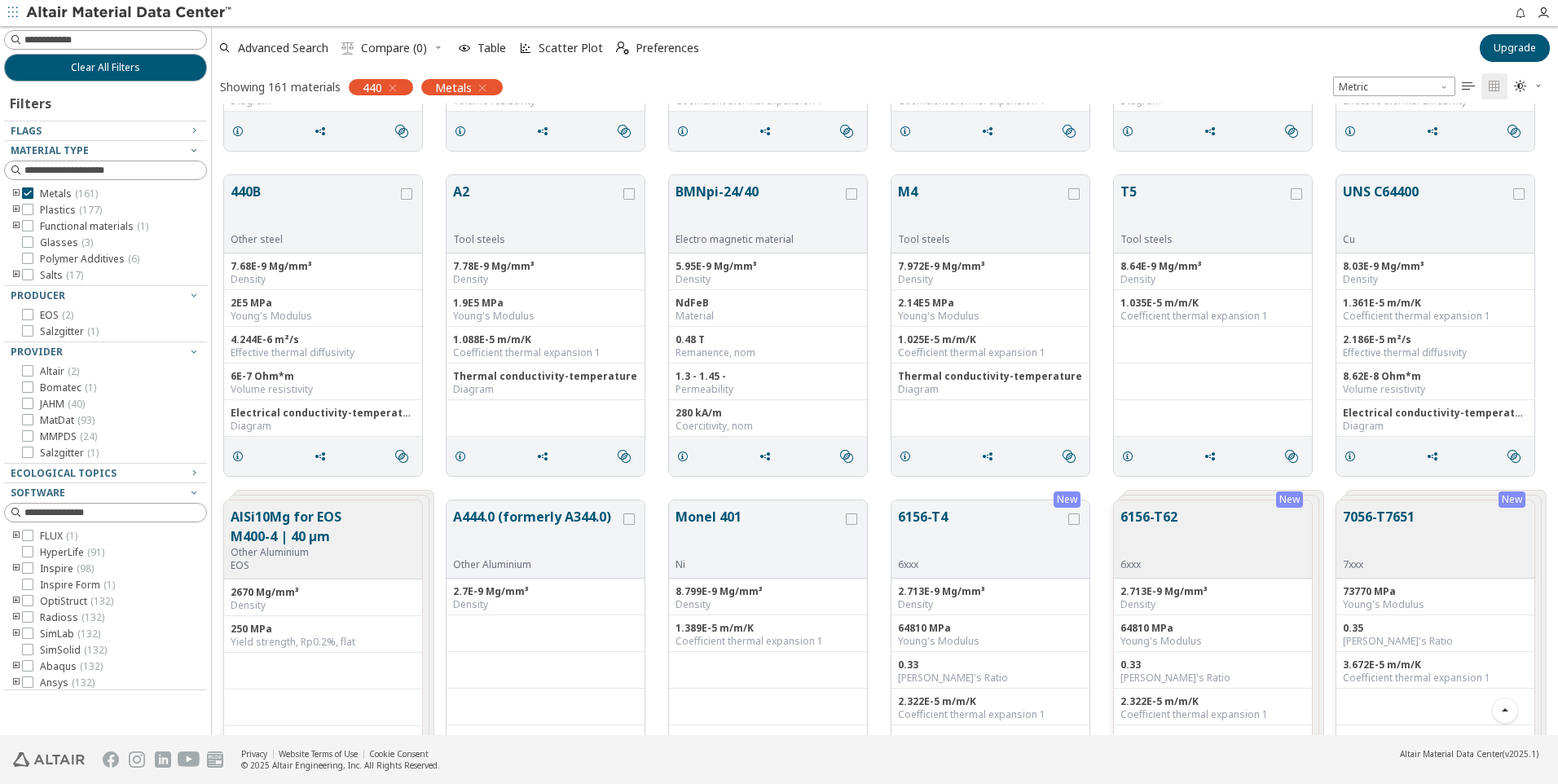
scroll to position [2200, 0]
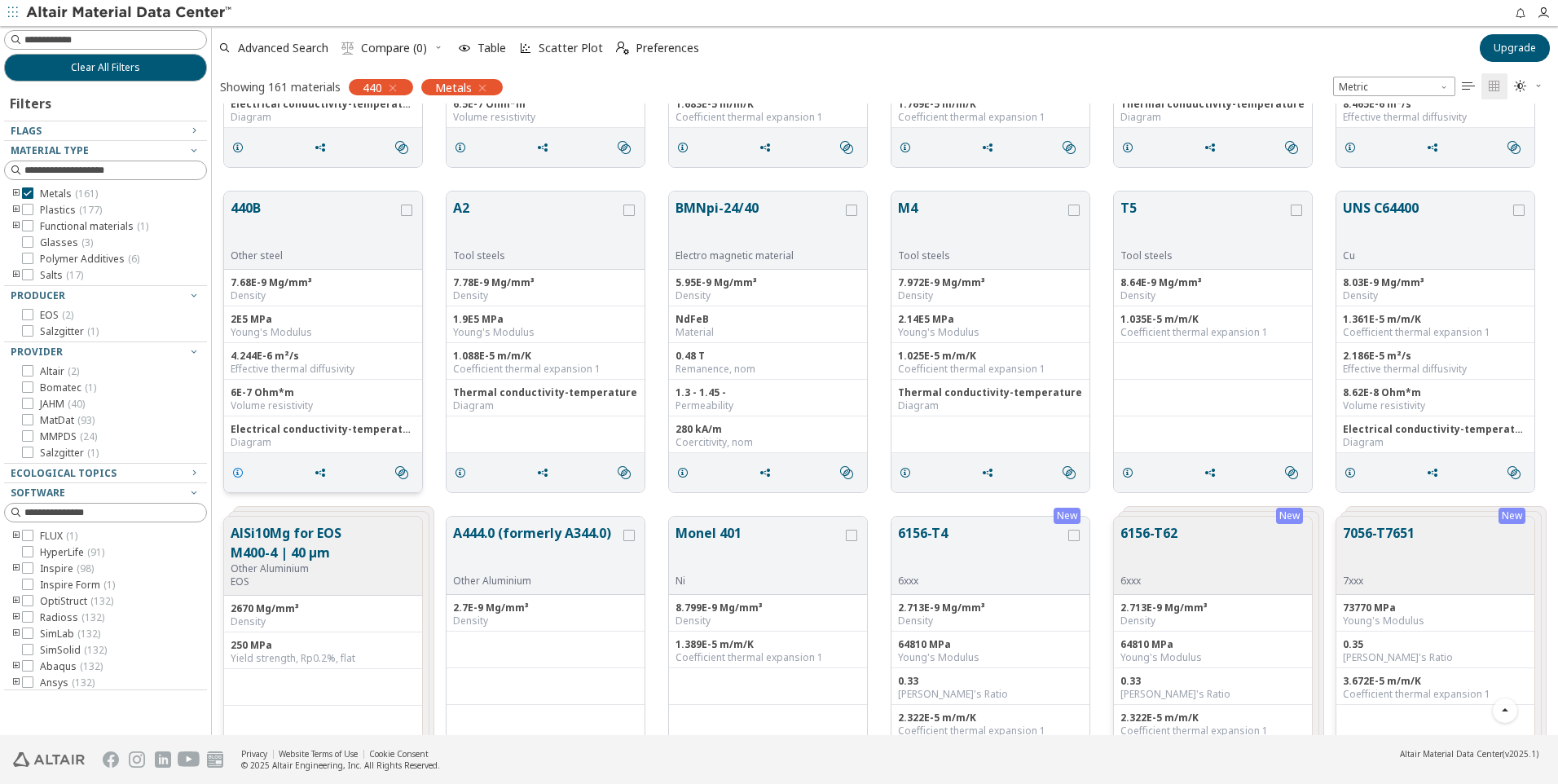
click at [237, 474] on icon "grid" at bounding box center [238, 472] width 13 height 13
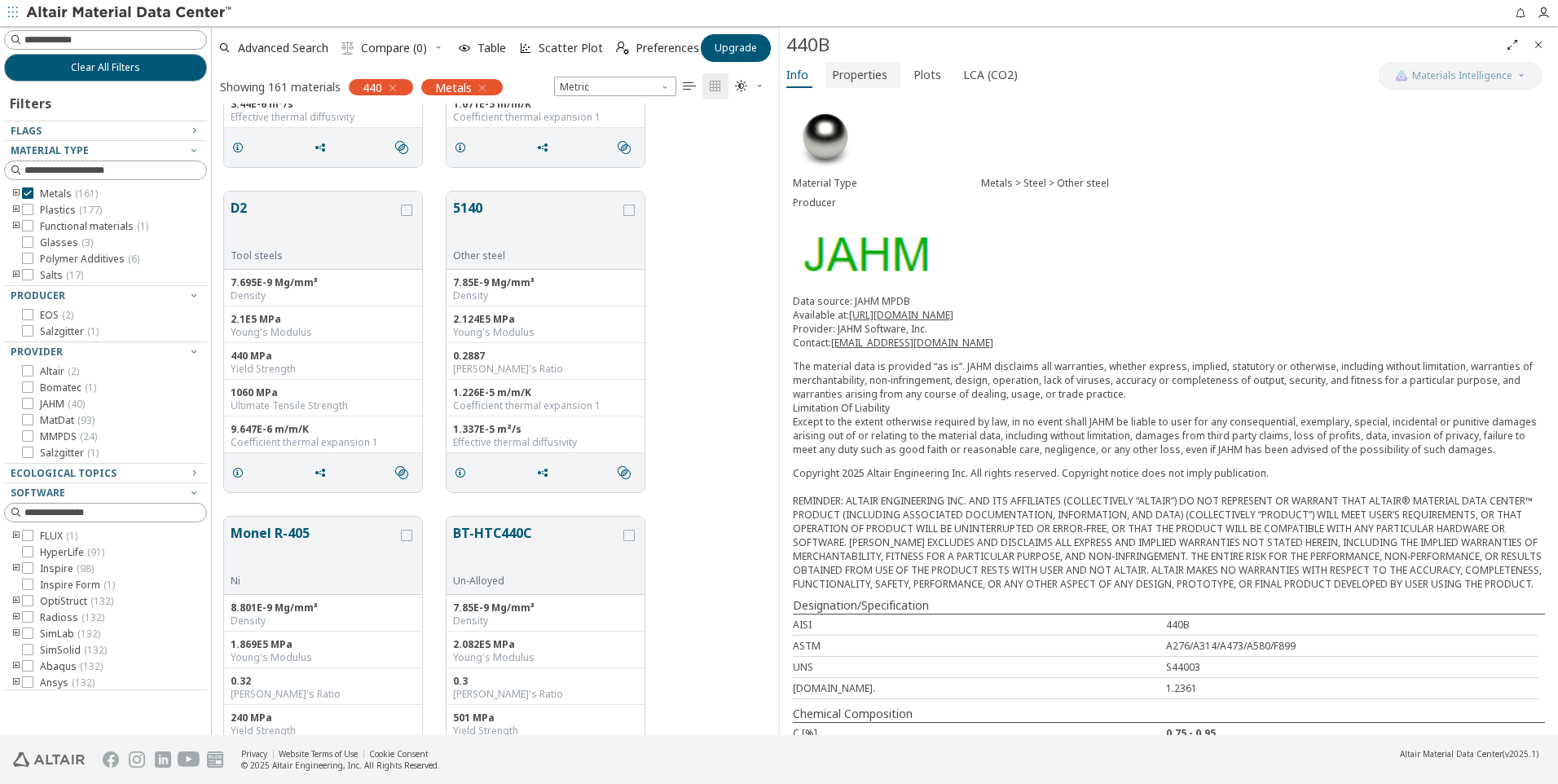
click at [877, 81] on span "Properties" at bounding box center [860, 74] width 56 height 26
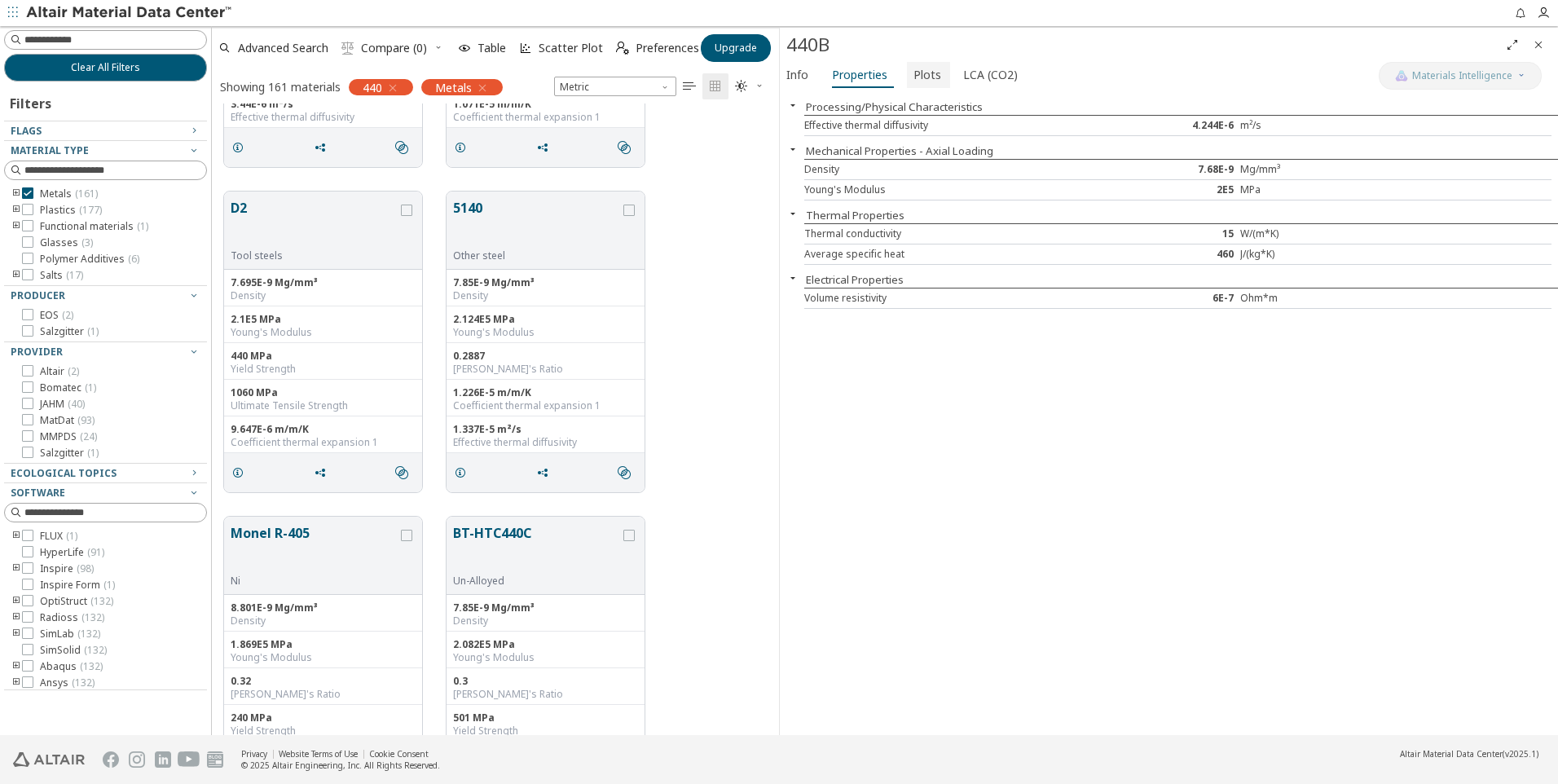
click at [922, 78] on span "Plots" at bounding box center [927, 74] width 27 height 26
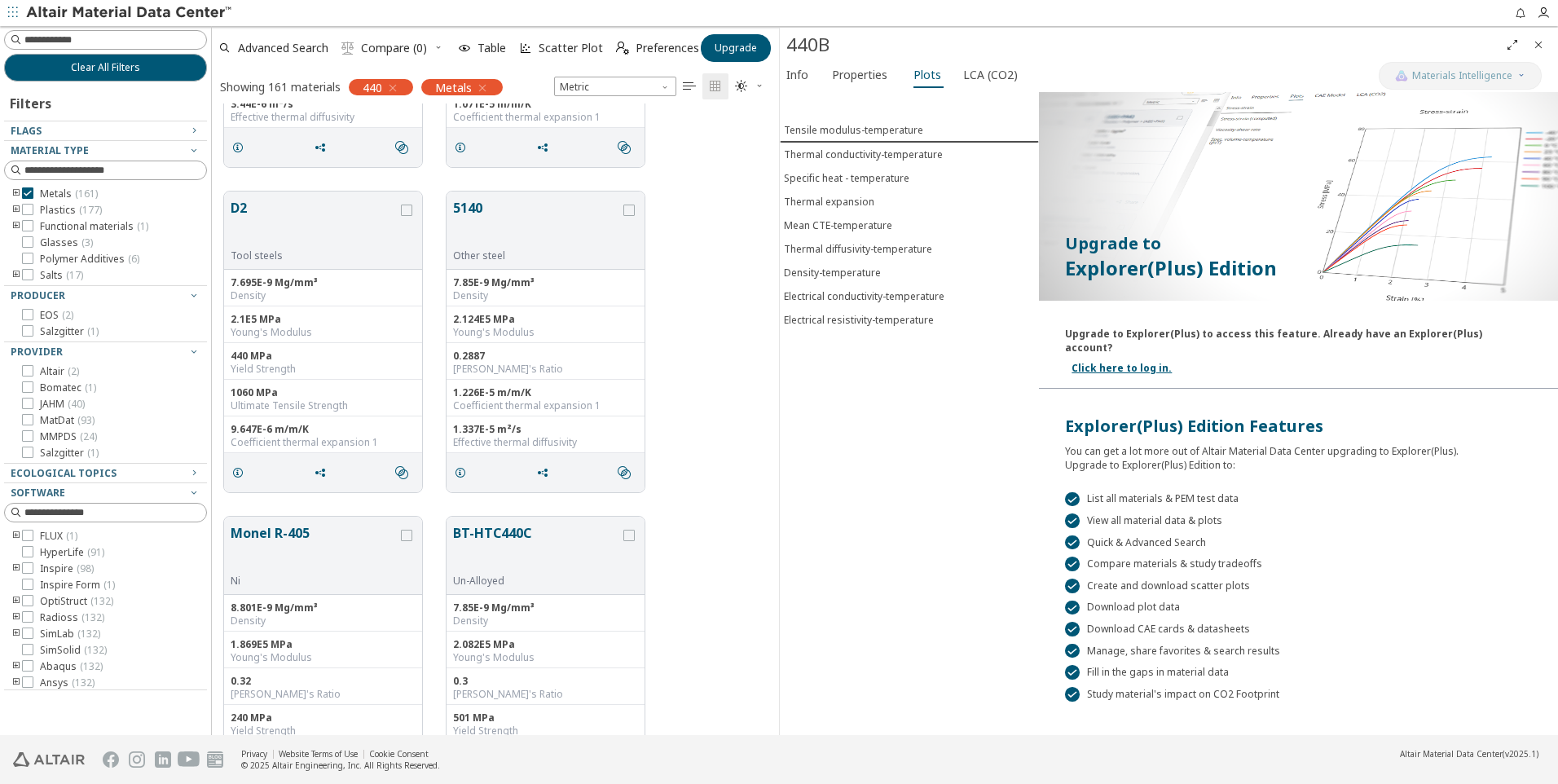
click at [933, 410] on div "Tensile modulus-temperature Thermal conductivity-temperature Specific heat - te…" at bounding box center [909, 413] width 259 height 642
click at [795, 74] on span "Info" at bounding box center [797, 74] width 22 height 26
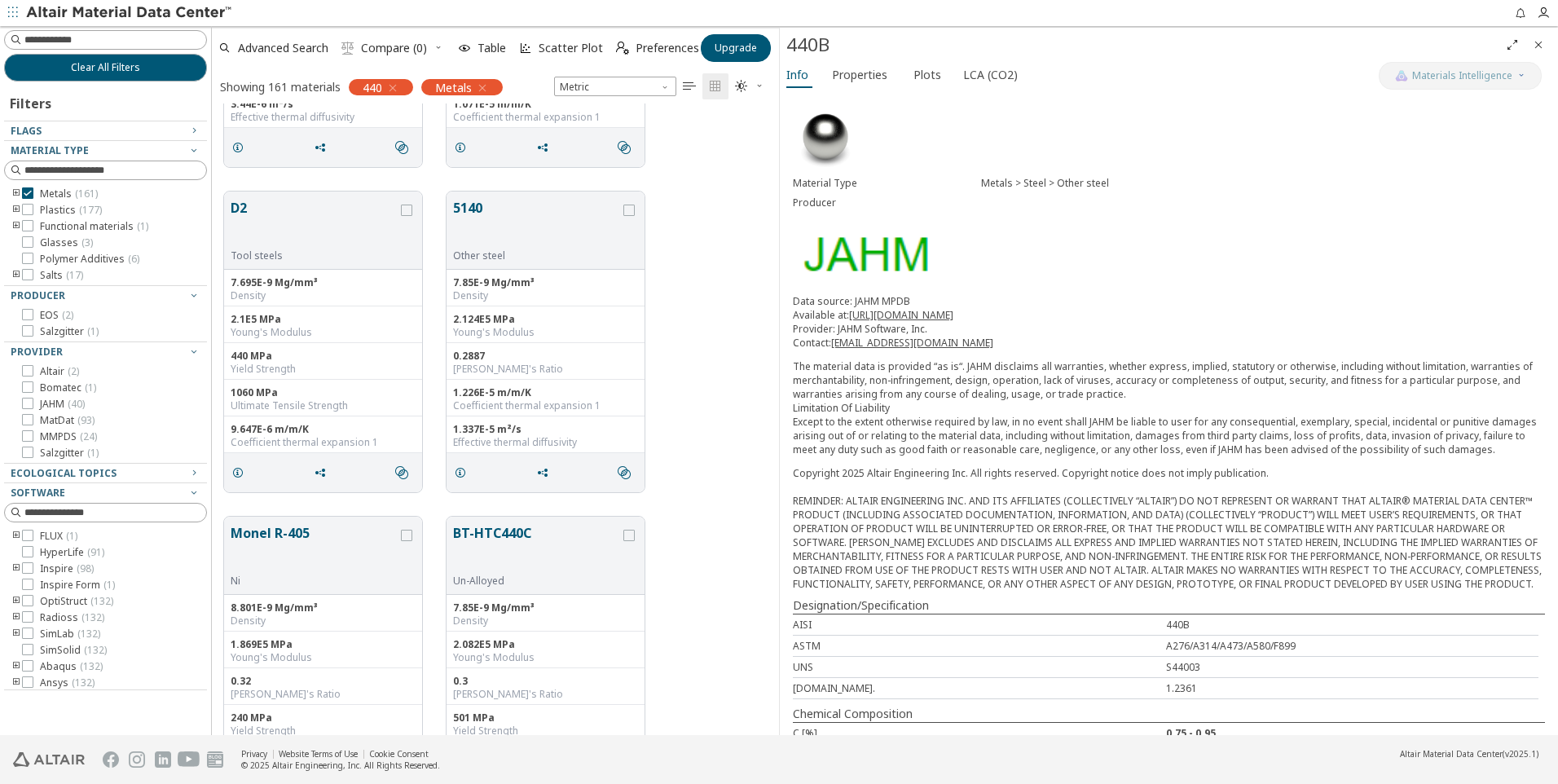
click at [1536, 47] on icon "Close" at bounding box center [1539, 44] width 13 height 13
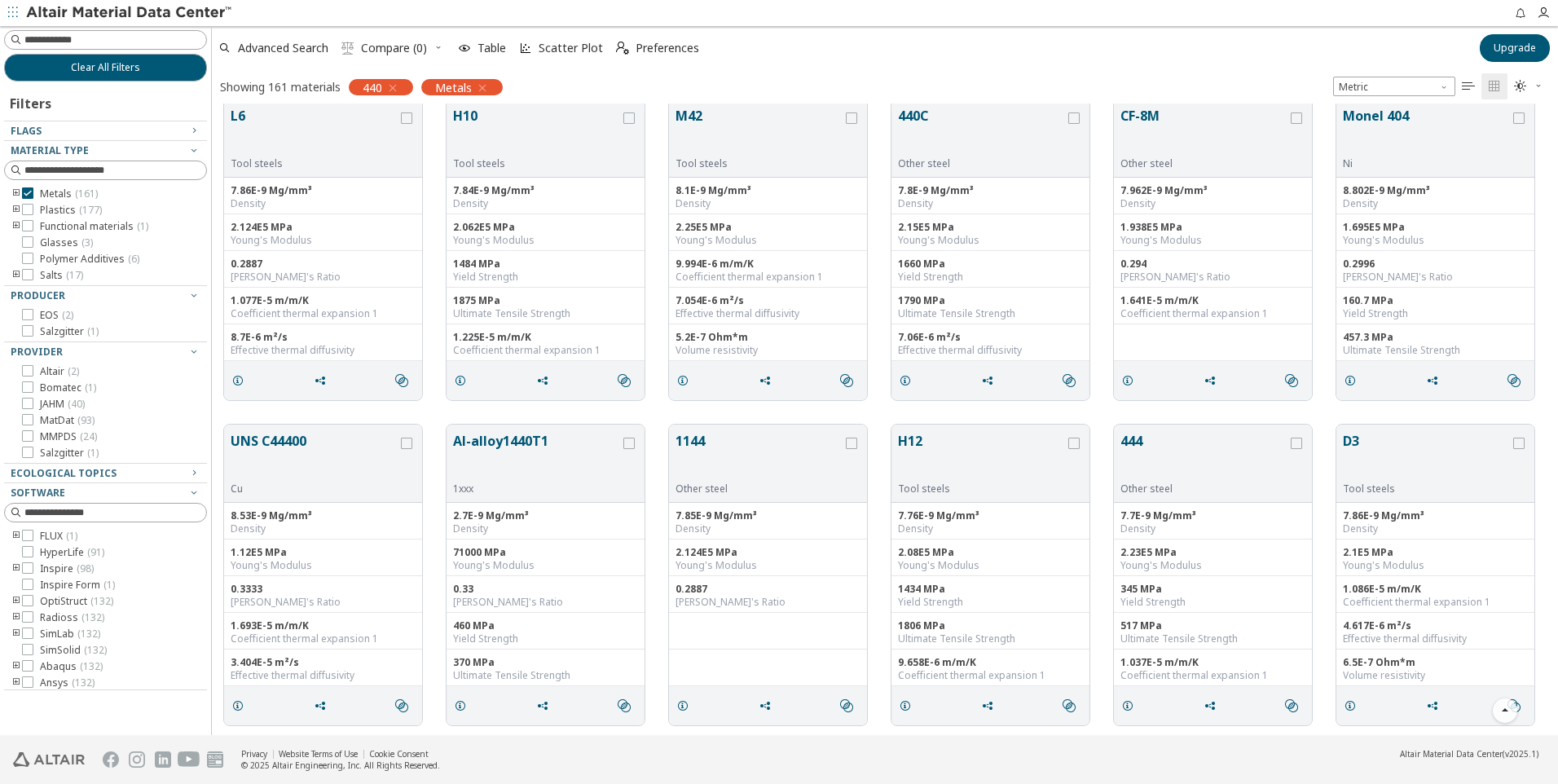
scroll to position [1316, 0]
click at [542, 707] on icon "grid" at bounding box center [542, 706] width 13 height 13
click at [466, 704] on icon "grid" at bounding box center [460, 706] width 13 height 13
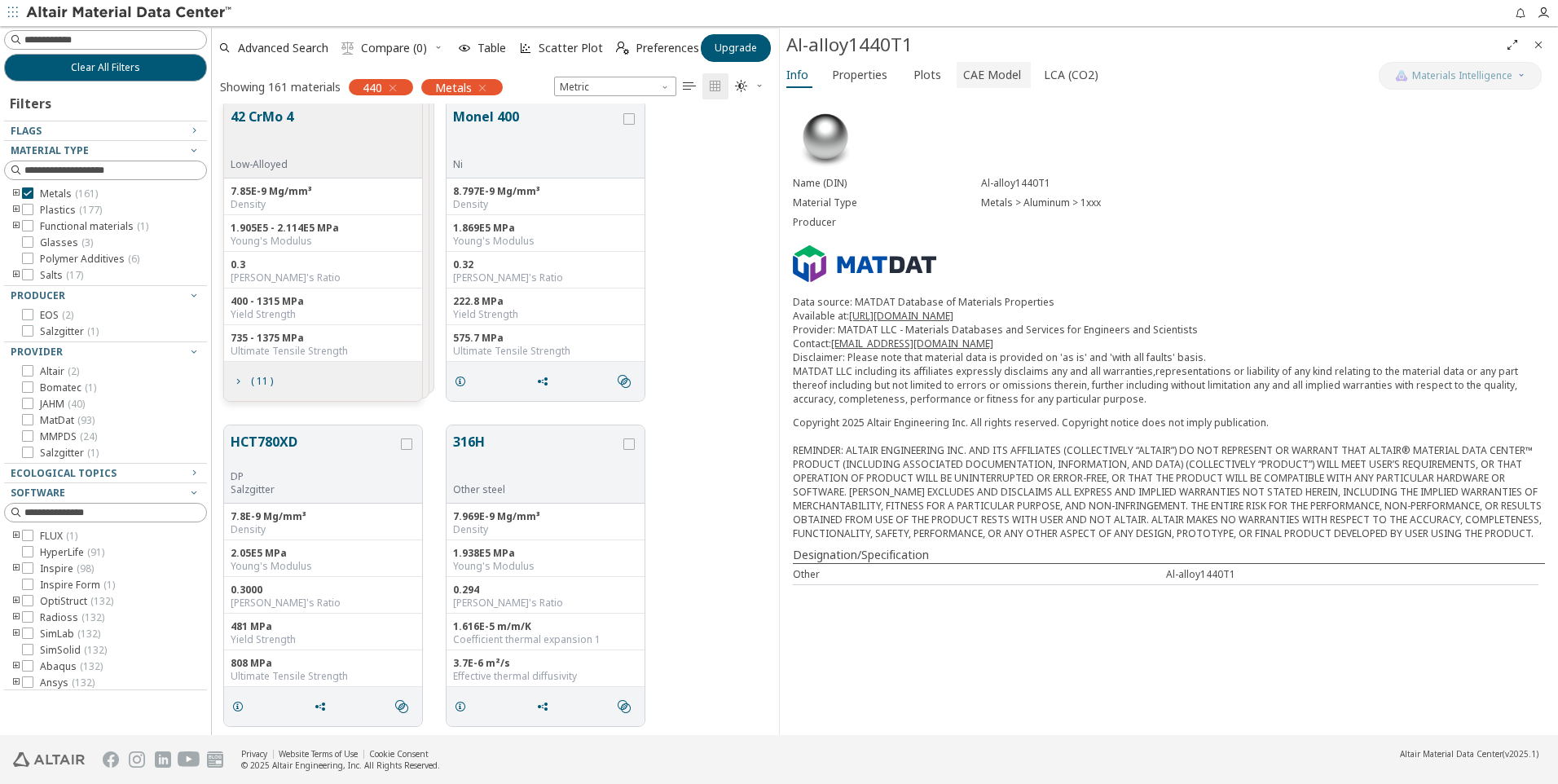
click at [1008, 80] on span "CAE Model" at bounding box center [992, 74] width 58 height 26
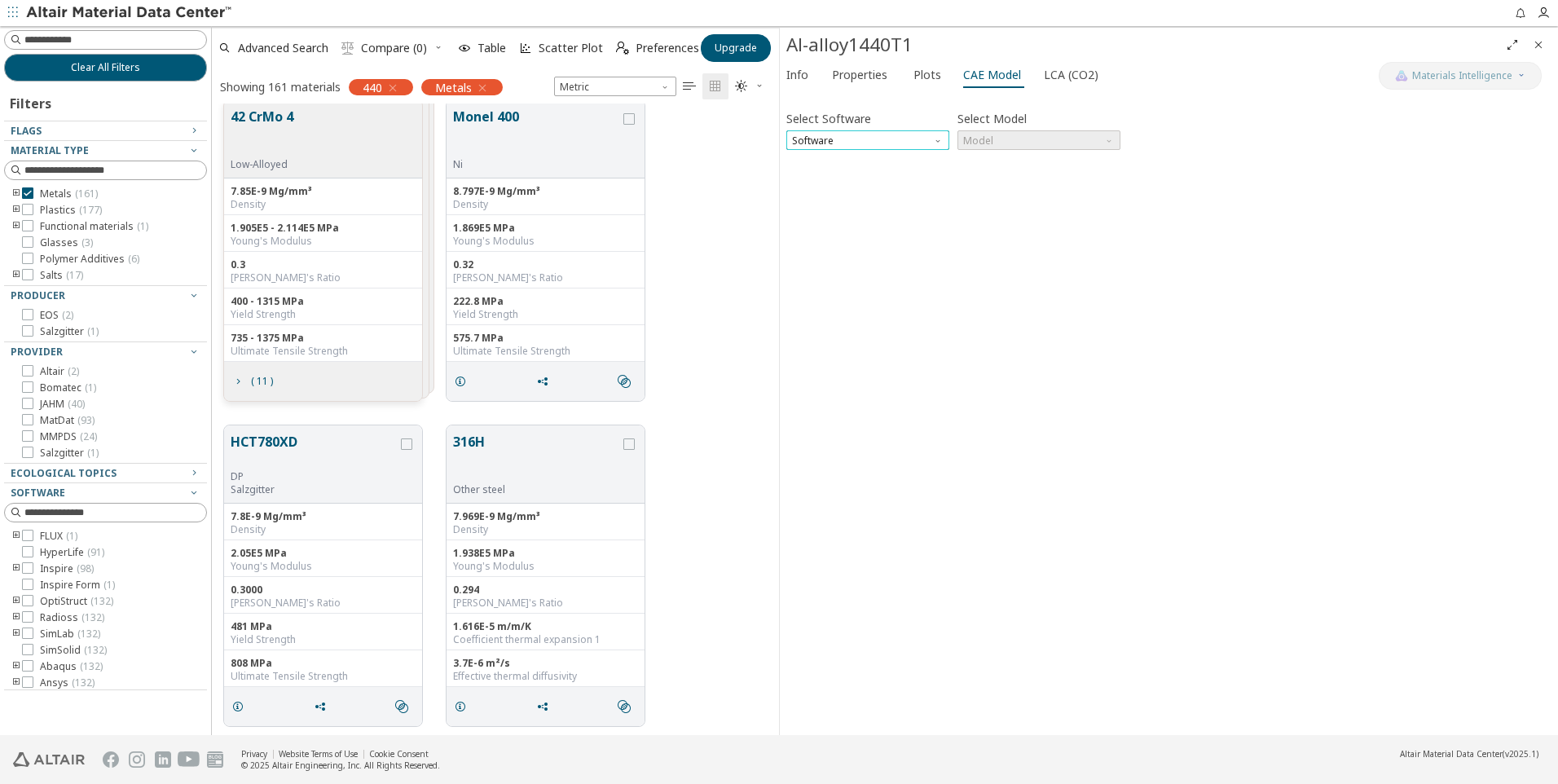
click at [921, 135] on span "Software" at bounding box center [868, 140] width 163 height 19
click at [840, 198] on span "OptiStruct" at bounding box center [817, 199] width 47 height 13
click at [1063, 136] on span "Model" at bounding box center [1039, 140] width 163 height 19
click at [1046, 163] on span "Mat1" at bounding box center [1039, 160] width 150 height 12
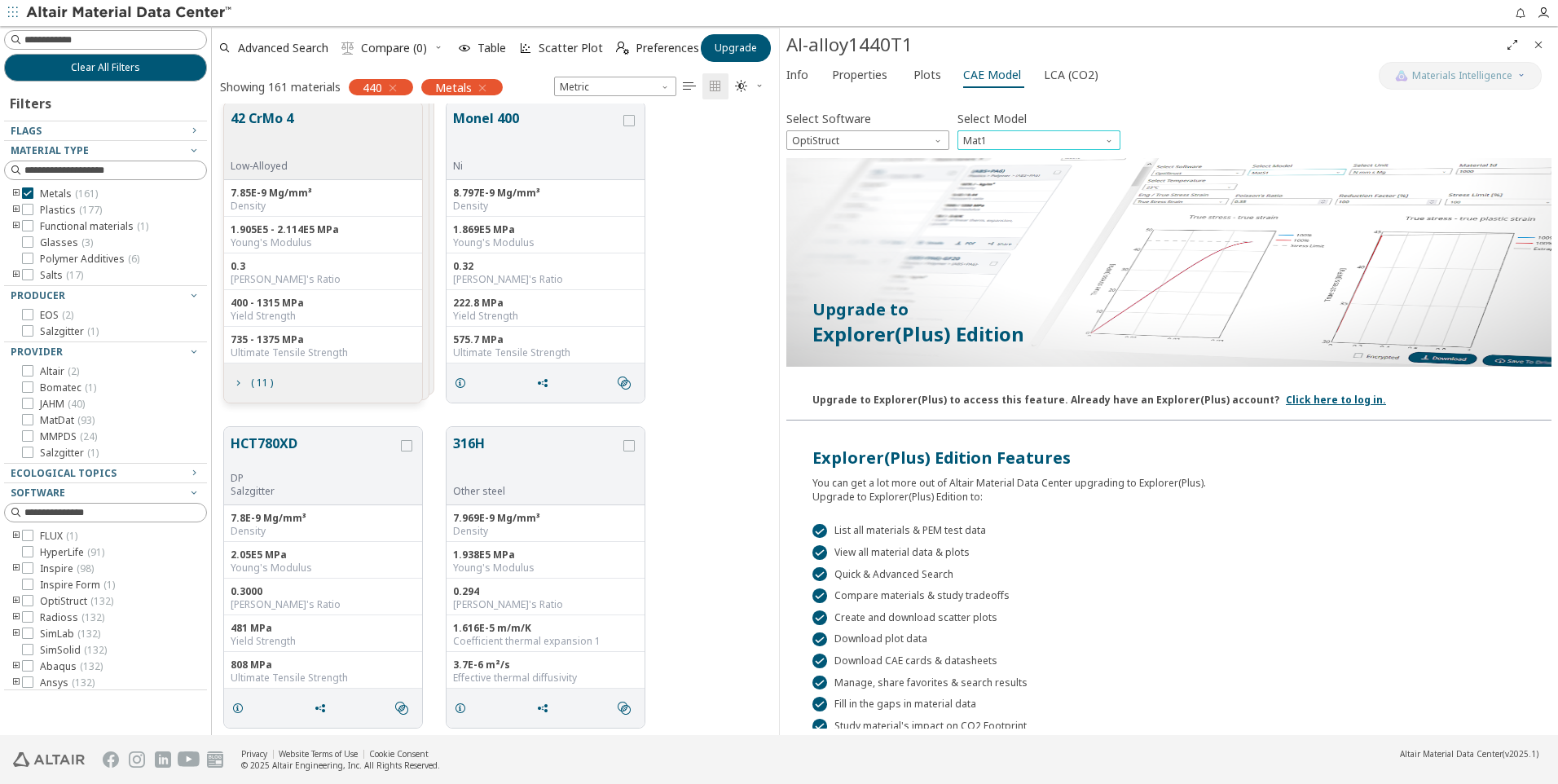
scroll to position [1316, 0]
click at [19, 194] on icon "toogle group" at bounding box center [16, 193] width 12 height 13
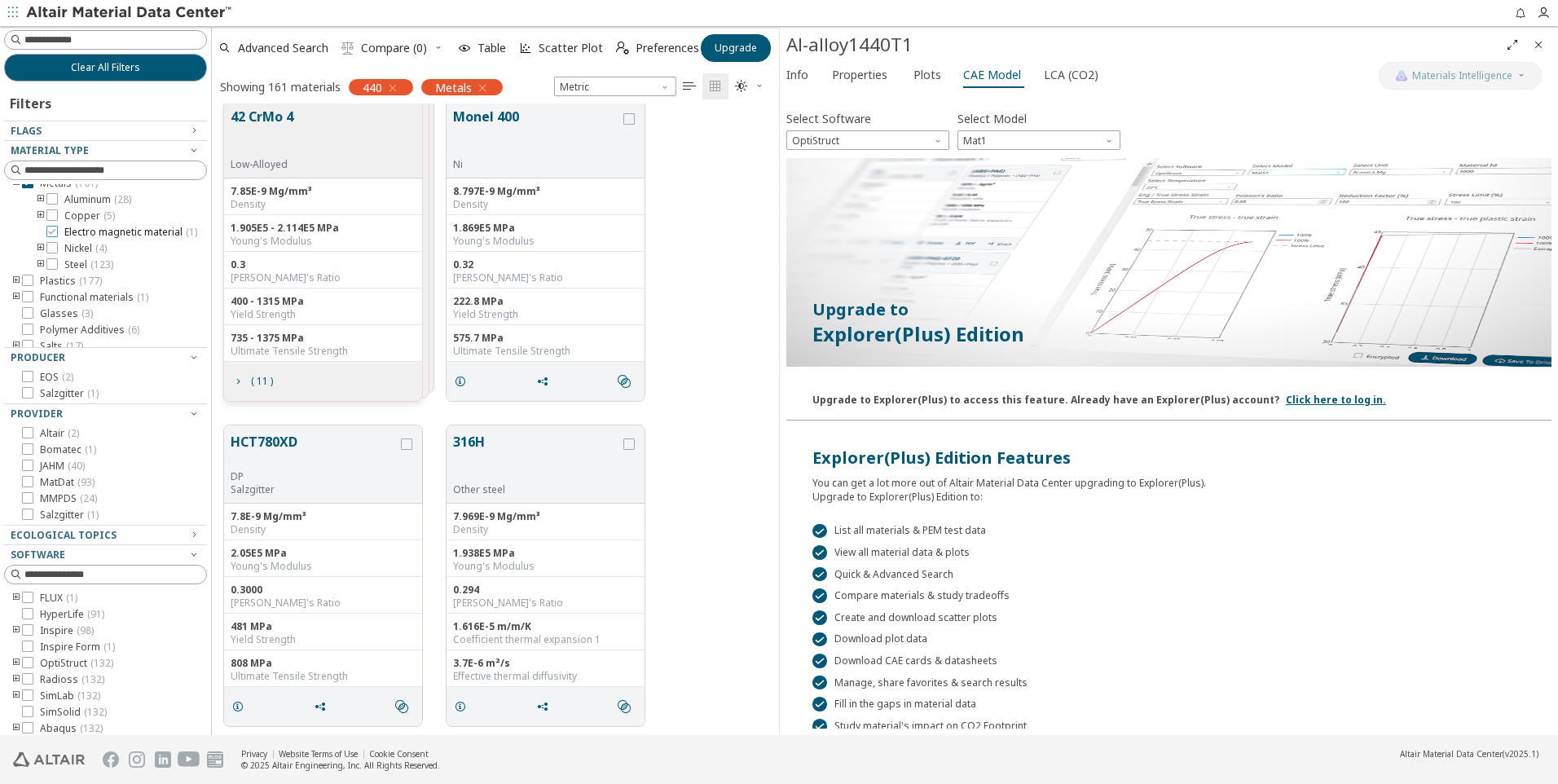
scroll to position [0, 0]
click at [56, 280] on icon at bounding box center [51, 274] width 12 height 12
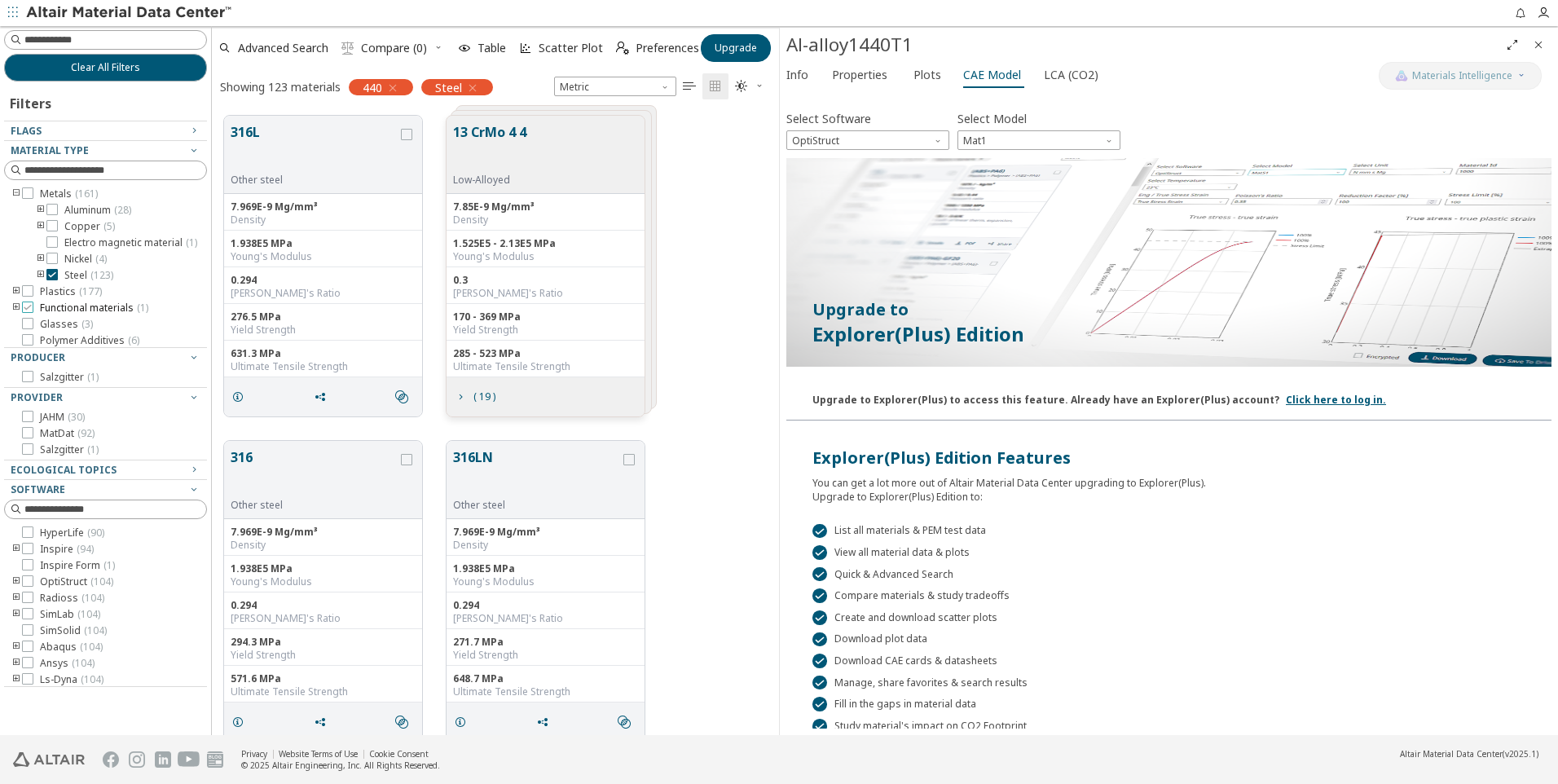
scroll to position [33, 0]
click at [191, 469] on icon "button" at bounding box center [193, 469] width 13 height 13
drag, startPoint x: 390, startPoint y: 87, endPoint x: 461, endPoint y: 147, distance: 93.0
click at [390, 86] on icon "button" at bounding box center [393, 88] width 13 height 13
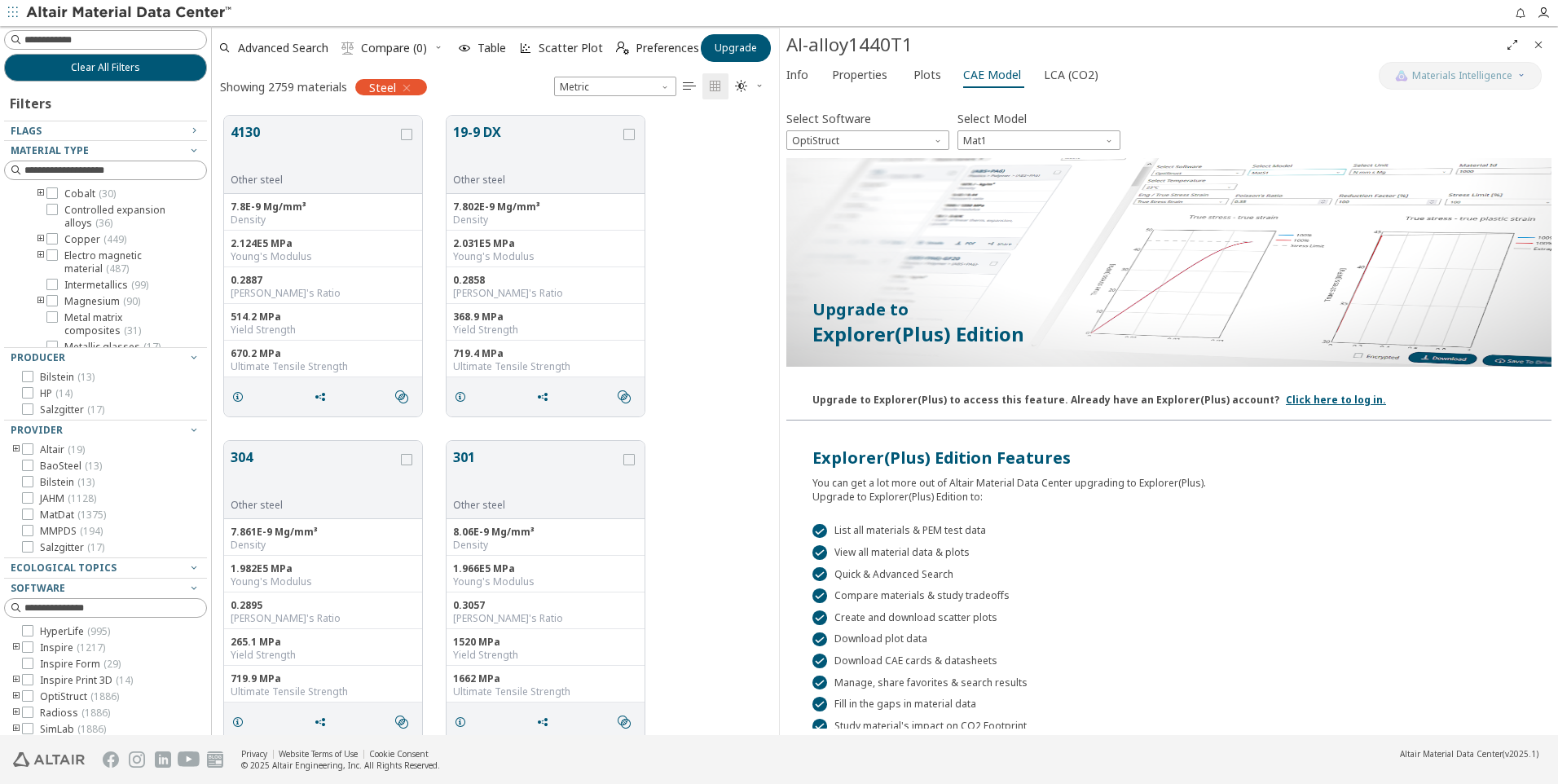
scroll to position [78, 0]
click at [240, 396] on icon "grid" at bounding box center [238, 396] width 13 height 13
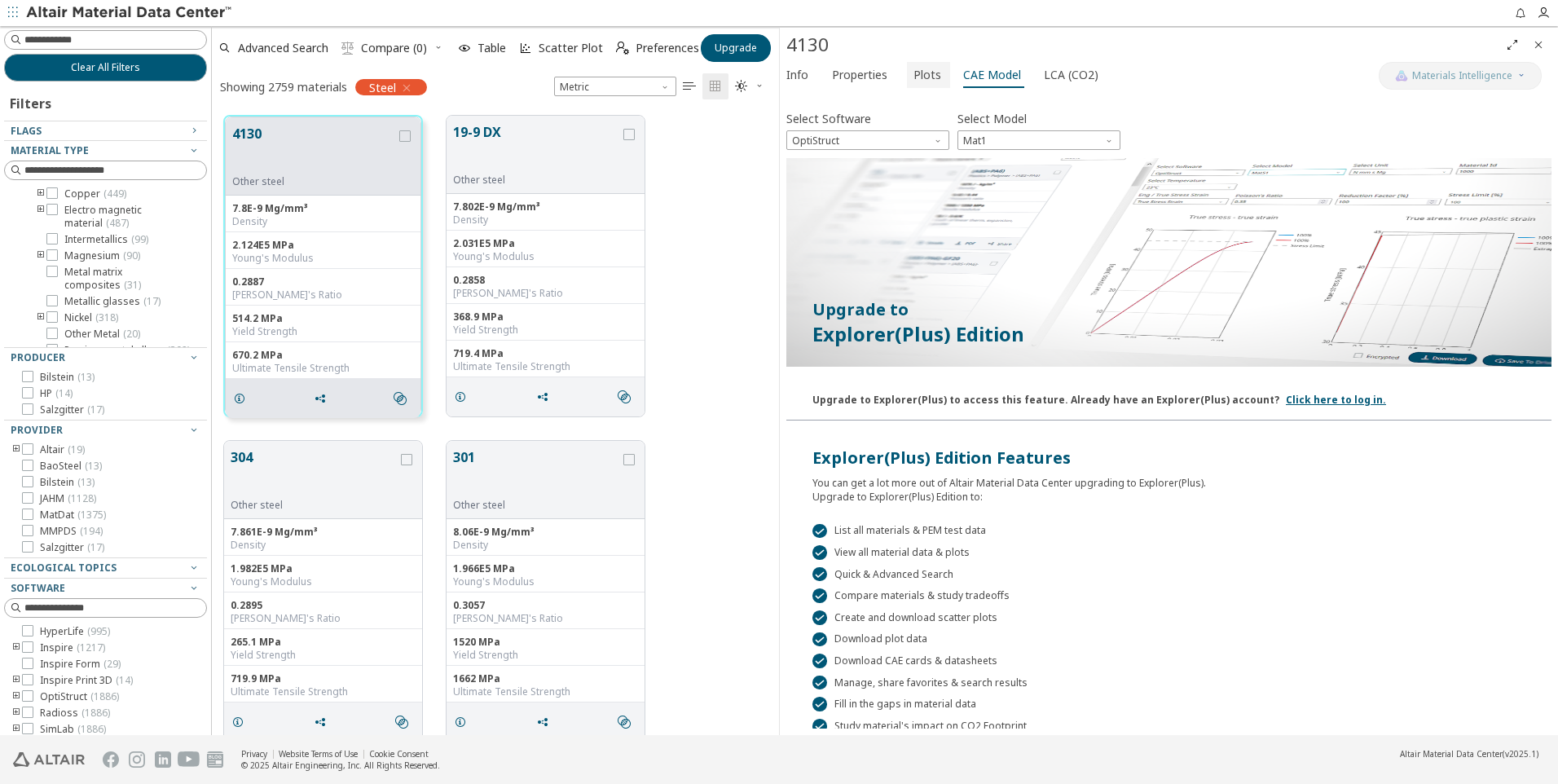
click at [920, 82] on span "Plots" at bounding box center [927, 74] width 27 height 26
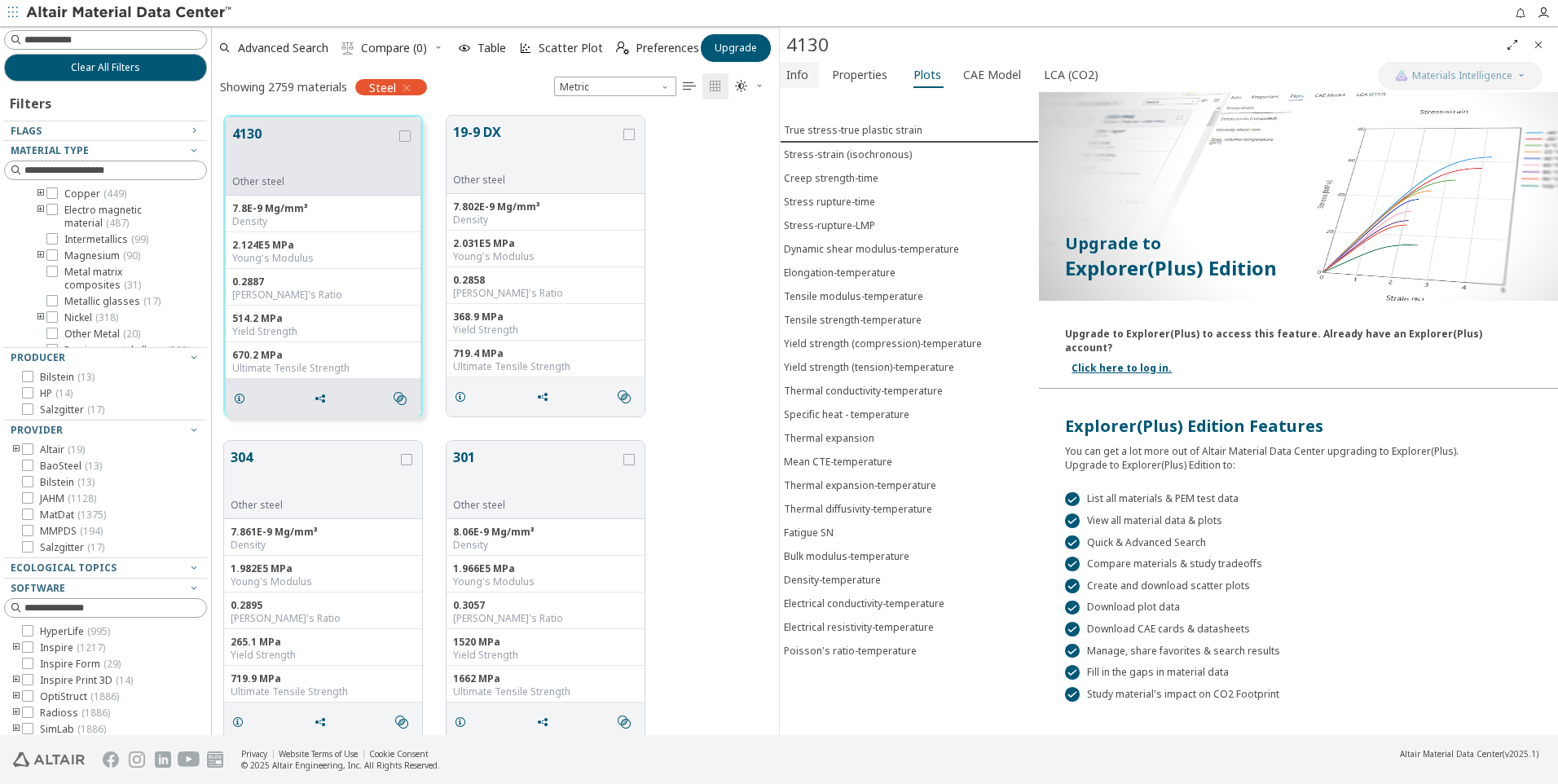
click at [797, 76] on span "Info" at bounding box center [797, 74] width 22 height 26
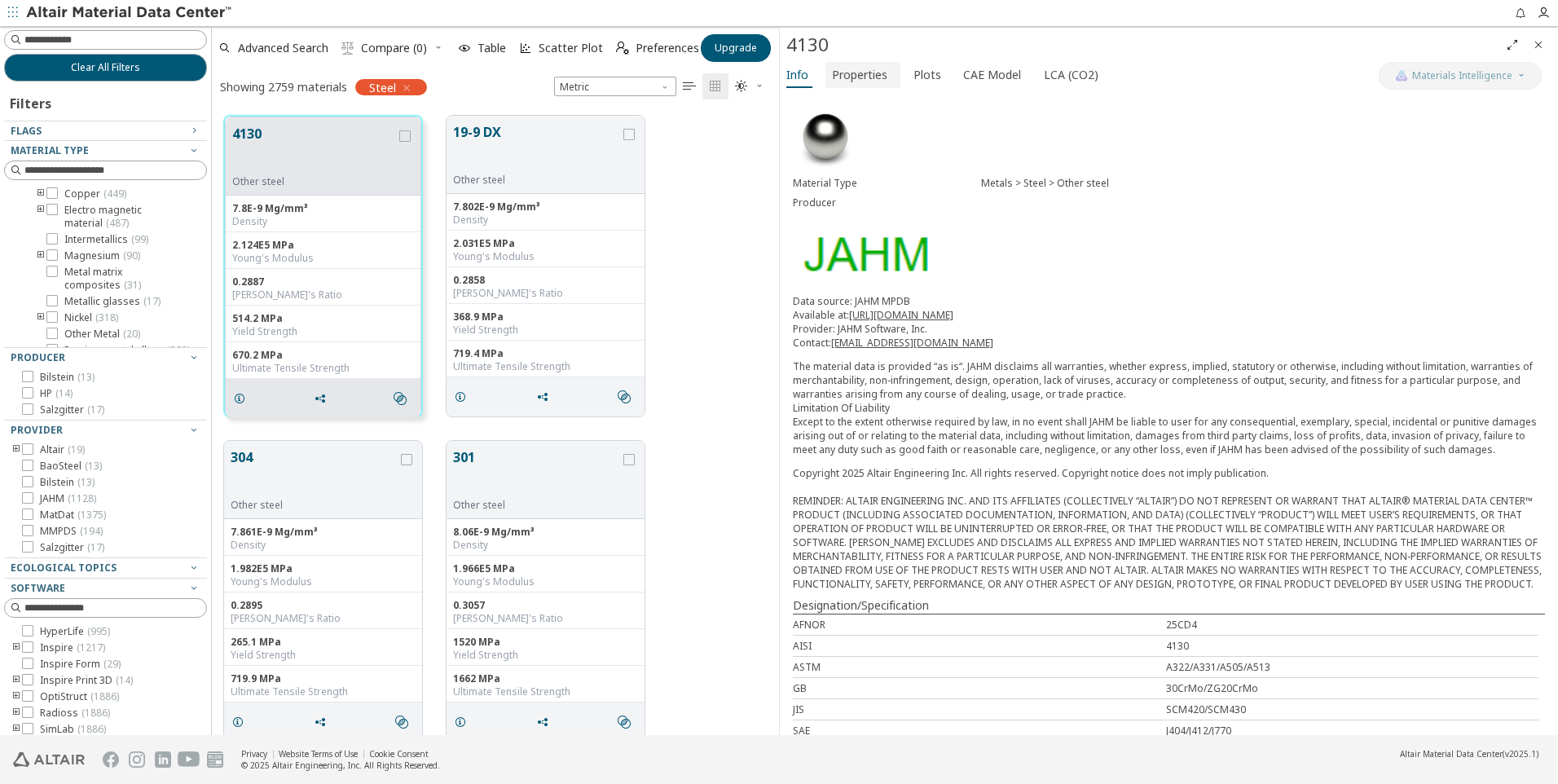
click at [857, 71] on span "Properties" at bounding box center [860, 74] width 56 height 26
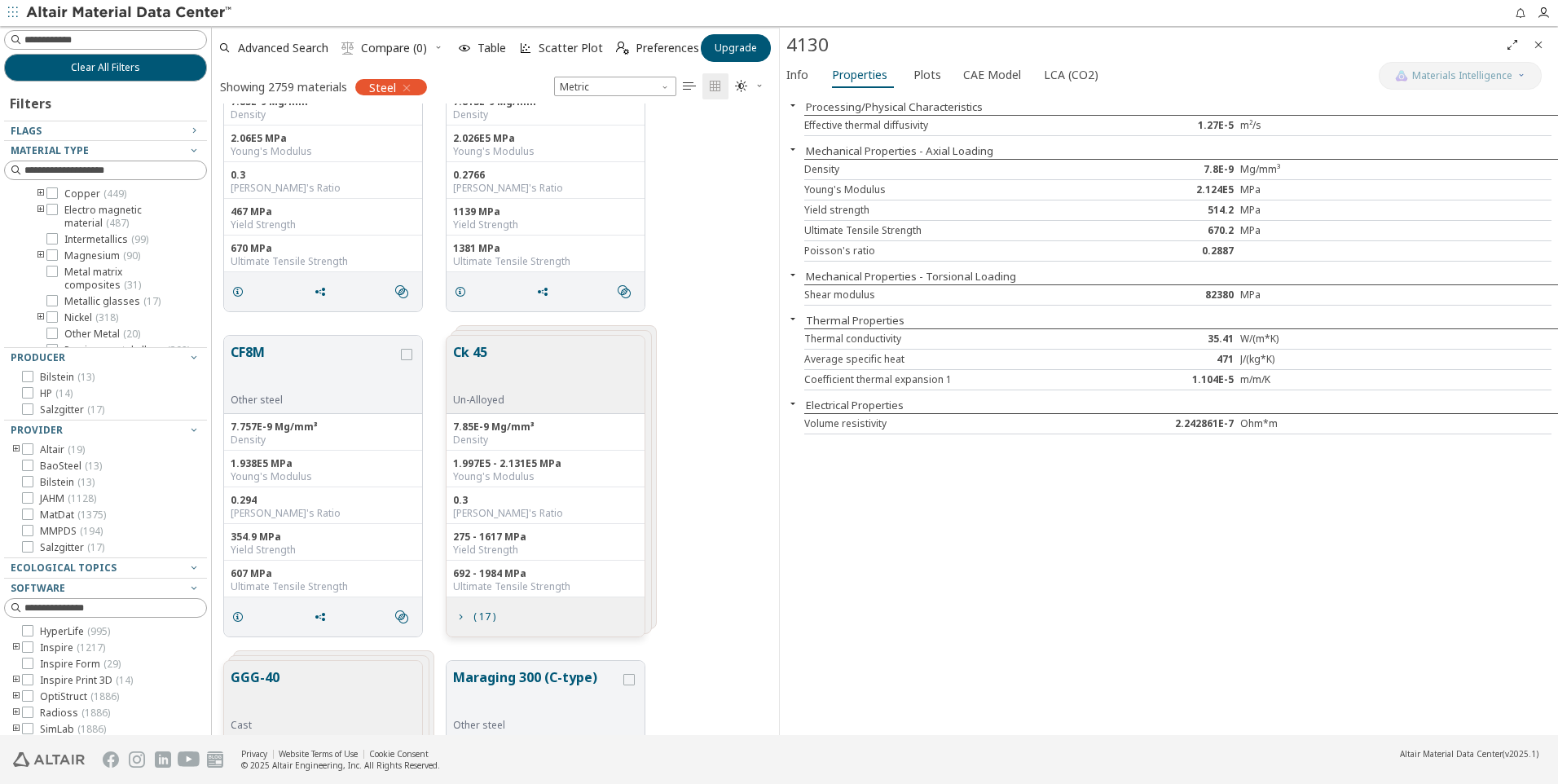
scroll to position [9775, 0]
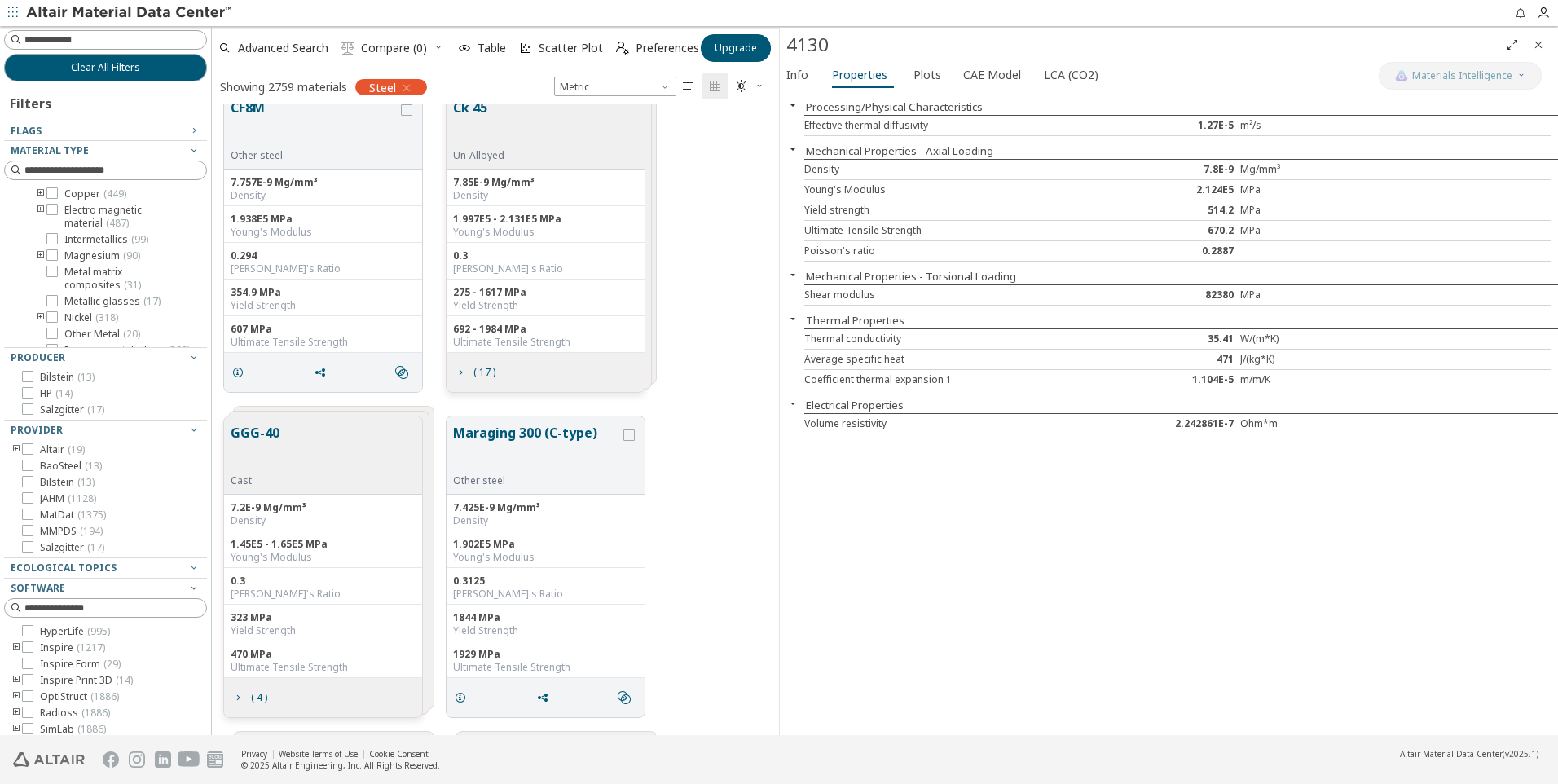
click at [692, 611] on div "GGG-40 Cast 7.2E-9 Mg/mm³ Density 1.45E5 - 1.65E5 MPa Young's Modulus 0.3 Poiss…" at bounding box center [495, 566] width 567 height 325
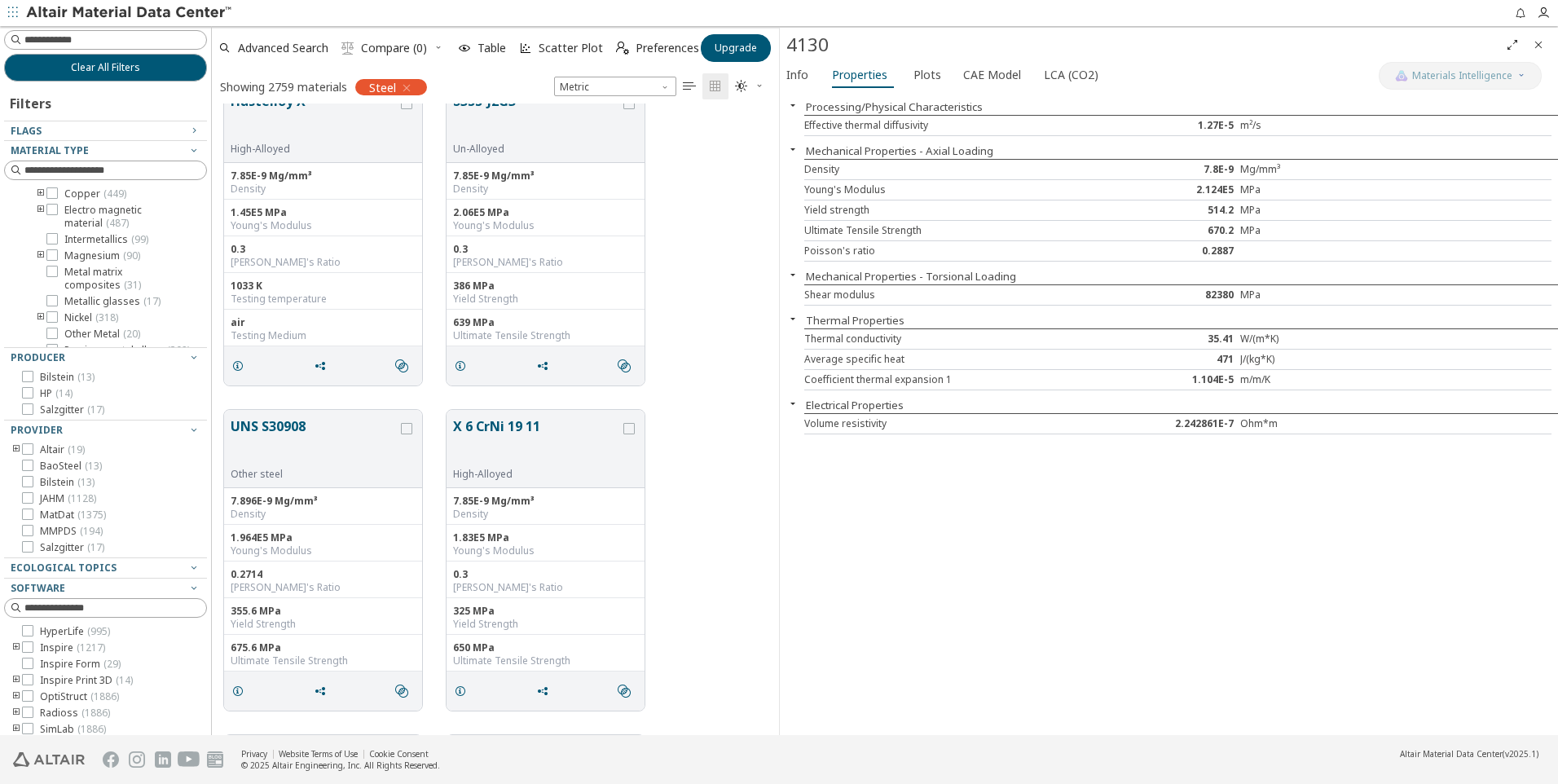
scroll to position [35179, 0]
